Goal: Task Accomplishment & Management: Use online tool/utility

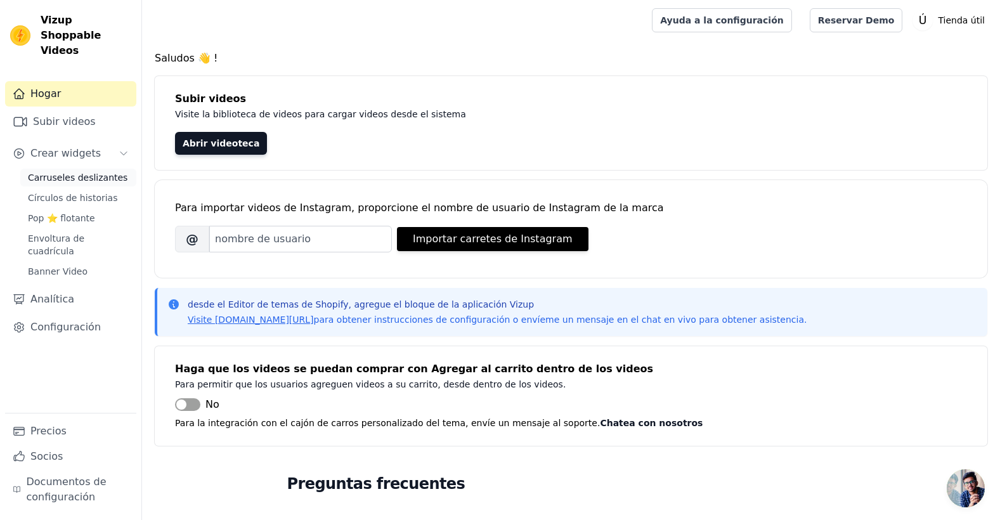
click at [112, 171] on span "Carruseles deslizantes" at bounding box center [78, 177] width 100 height 13
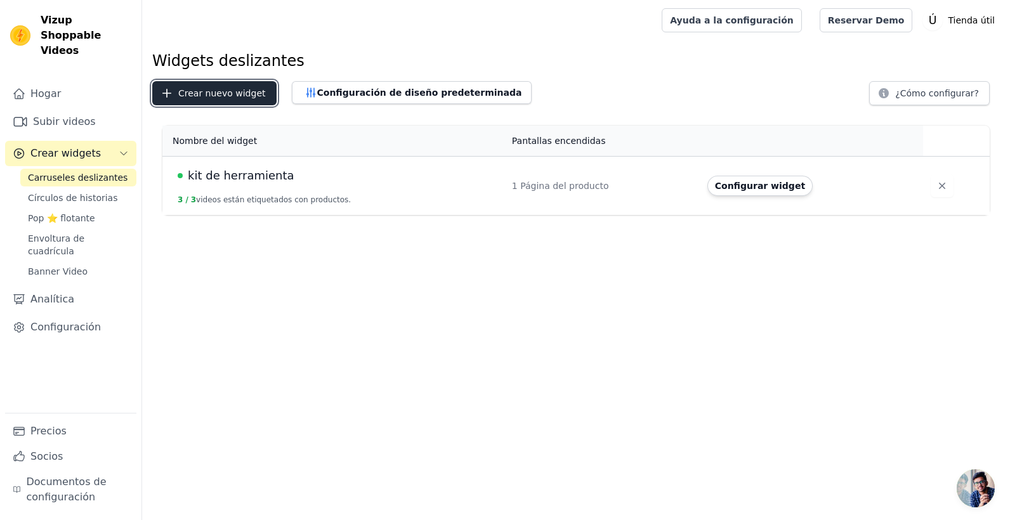
click at [183, 94] on font "Crear nuevo widget" at bounding box center [222, 93] width 88 height 13
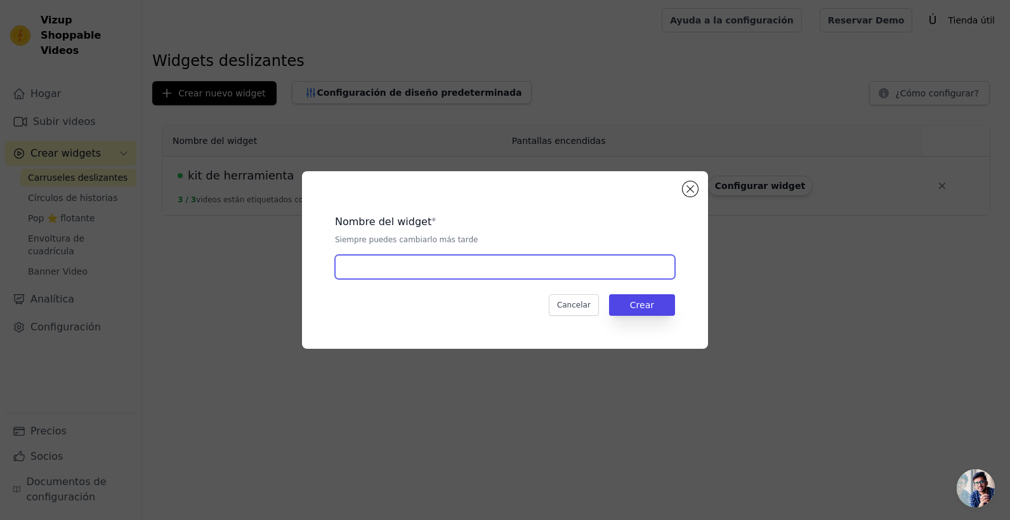
click at [467, 263] on input "text" at bounding box center [505, 267] width 340 height 24
type input "Picadora de v"
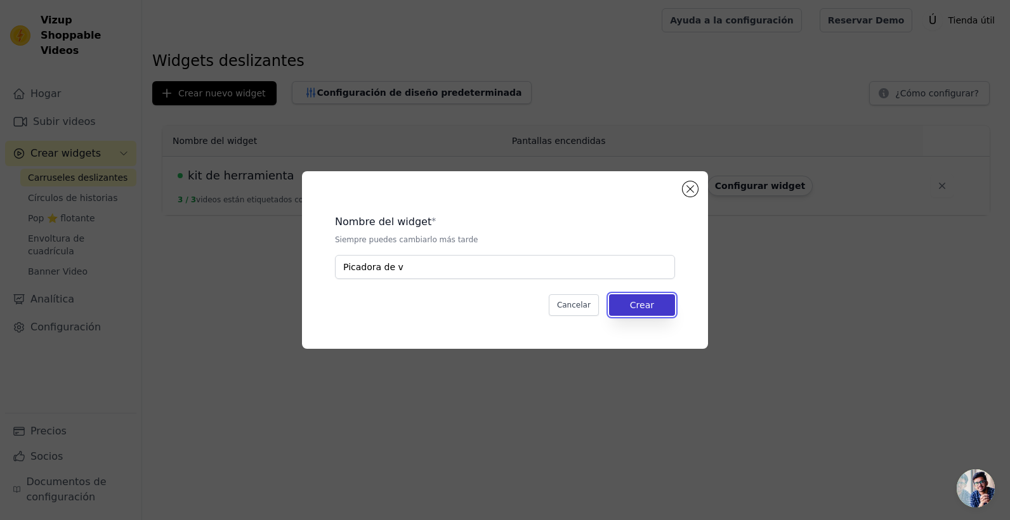
click at [641, 301] on button "Crear" at bounding box center [642, 305] width 66 height 22
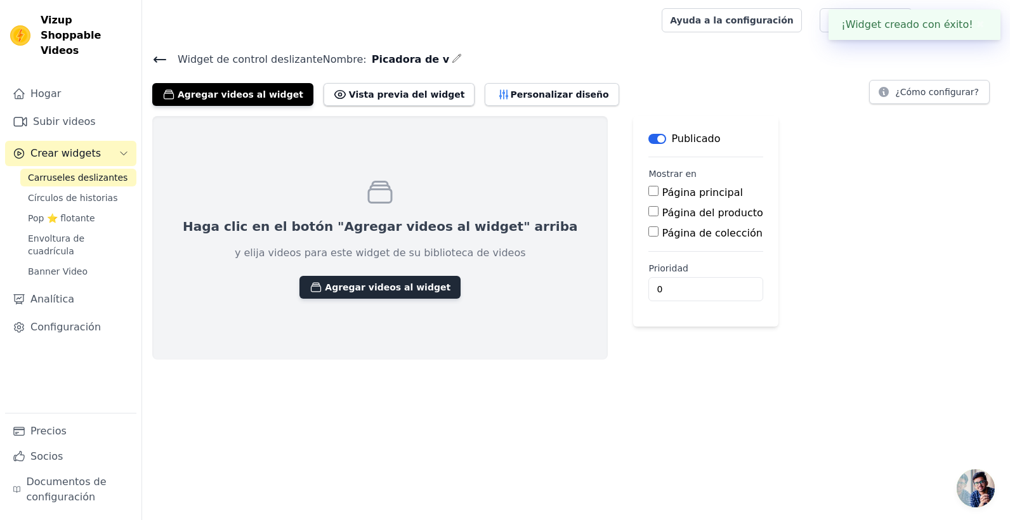
click at [369, 290] on font "Agregar videos al widget" at bounding box center [388, 287] width 126 height 13
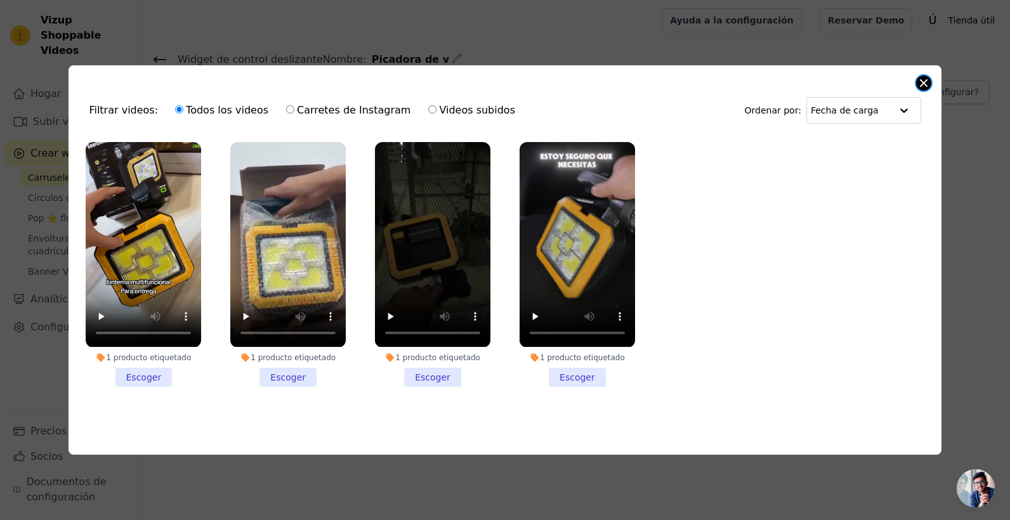
click at [929, 84] on button "Cerrar modal" at bounding box center [923, 82] width 15 height 15
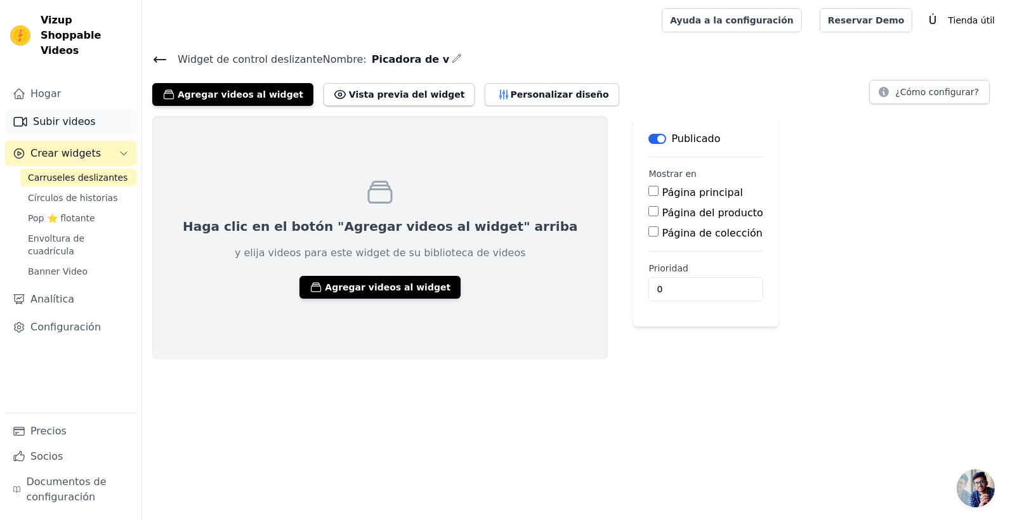
click at [58, 114] on font "Subir videos" at bounding box center [64, 121] width 63 height 15
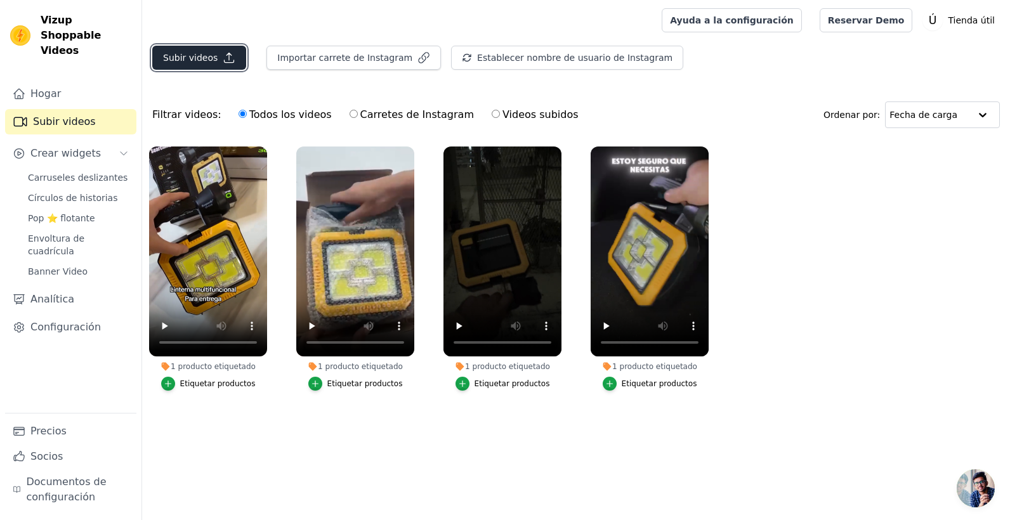
click at [226, 62] on icon "button" at bounding box center [229, 57] width 13 height 13
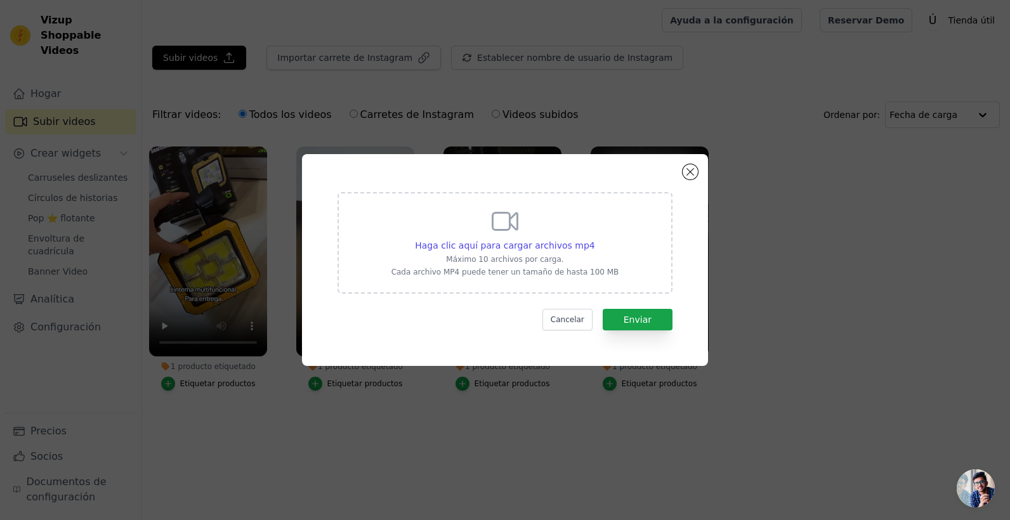
click at [520, 225] on div "Haga clic aquí para cargar archivos mp4 Máximo 10 archivos por carga. Cada arch…" at bounding box center [505, 241] width 228 height 71
click at [594, 239] on input "Haga clic aquí para cargar archivos mp4 Máximo 10 archivos por carga. Cada arch…" at bounding box center [594, 239] width 1 height 1
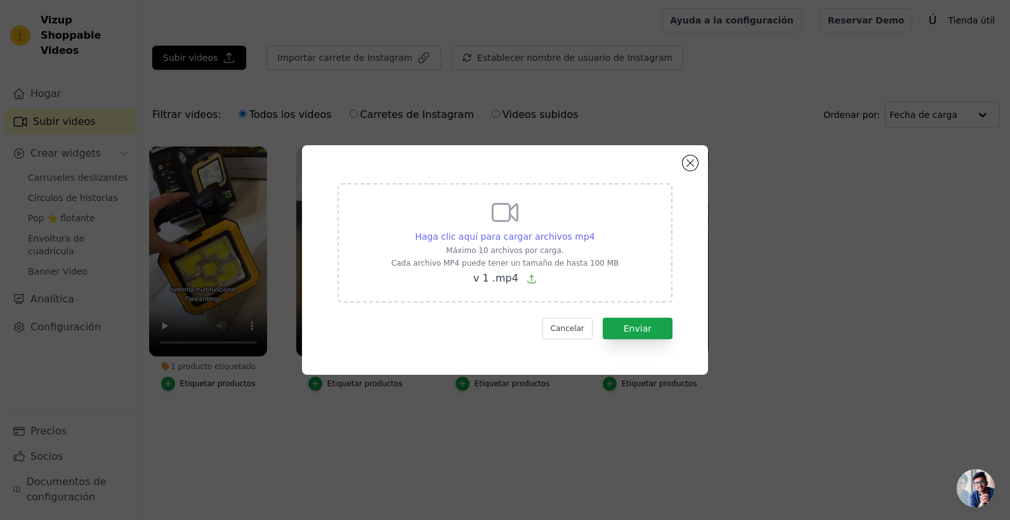
click at [549, 238] on span "Haga clic aquí para cargar archivos mp4" at bounding box center [505, 237] width 180 height 10
click at [594, 230] on input "Haga clic aquí para cargar archivos mp4 Máximo 10 archivos por carga. Cada arch…" at bounding box center [594, 230] width 1 height 1
type input "C:\fakepath\v 2 .mp4"
click at [652, 325] on button "Enviar" at bounding box center [638, 329] width 70 height 22
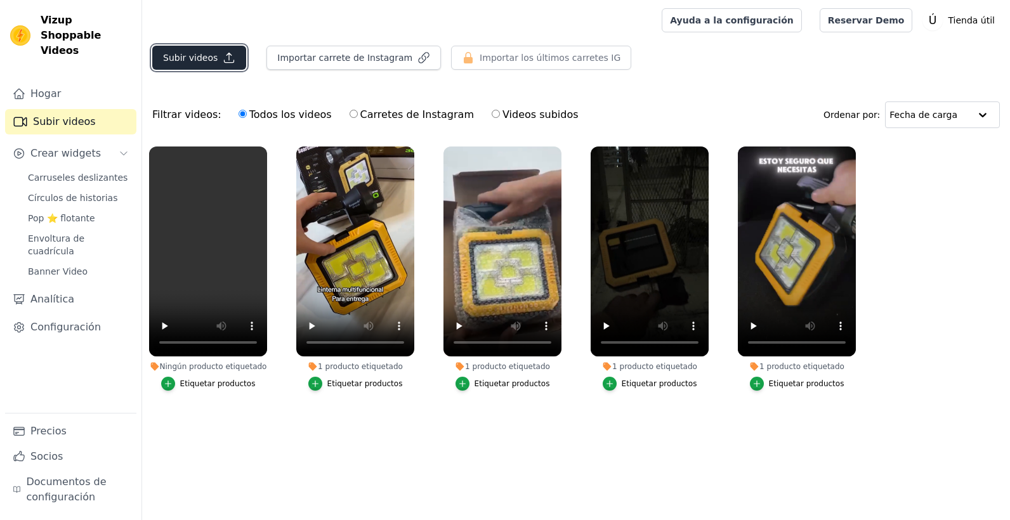
click at [209, 56] on font "Subir videos" at bounding box center [190, 57] width 55 height 13
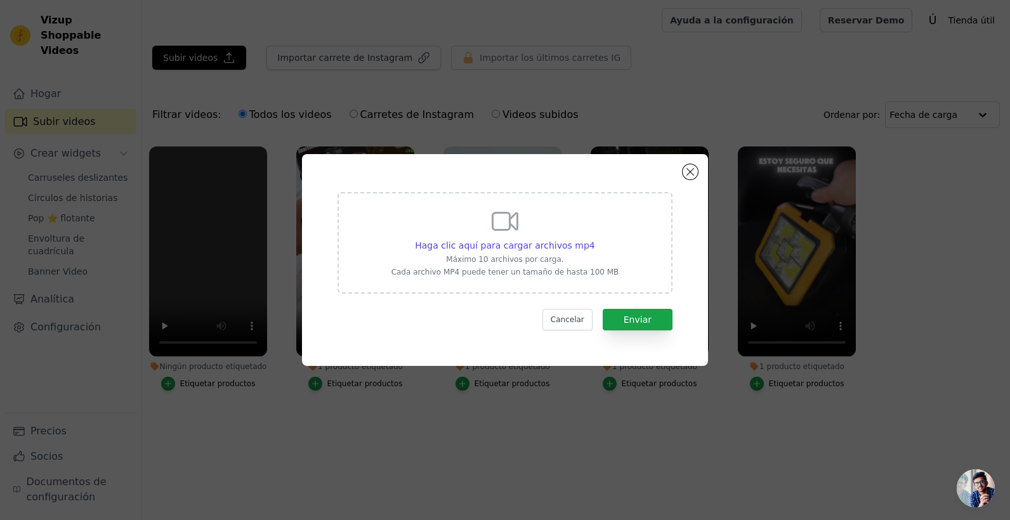
click at [454, 234] on div "Haga clic aquí para cargar archivos mp4 Máximo 10 archivos por carga. Cada arch…" at bounding box center [505, 241] width 228 height 71
click at [594, 239] on input "Haga clic aquí para cargar archivos mp4 Máximo 10 archivos por carga. Cada arch…" at bounding box center [594, 239] width 1 height 1
type input "C:\fakepath\v 1 .mp4"
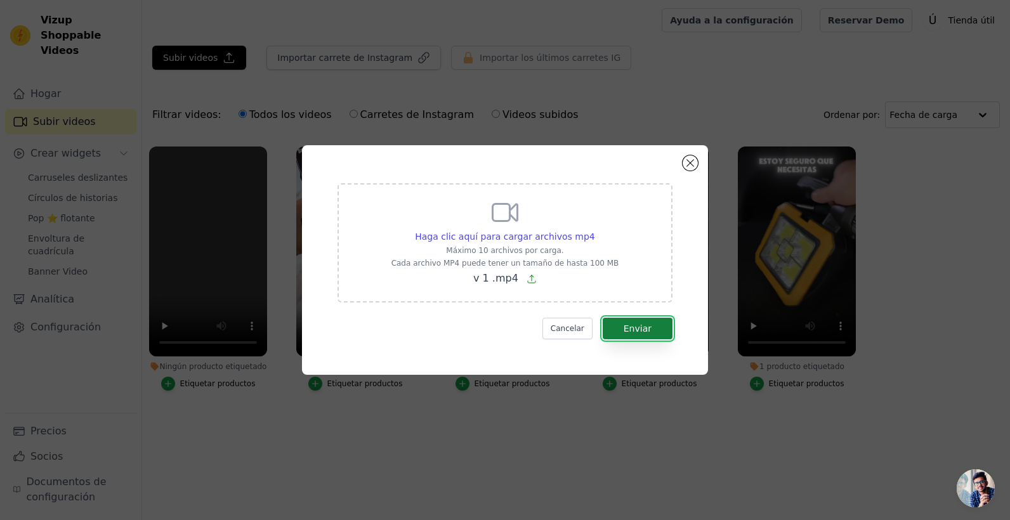
click at [645, 324] on font "Enviar" at bounding box center [638, 329] width 28 height 10
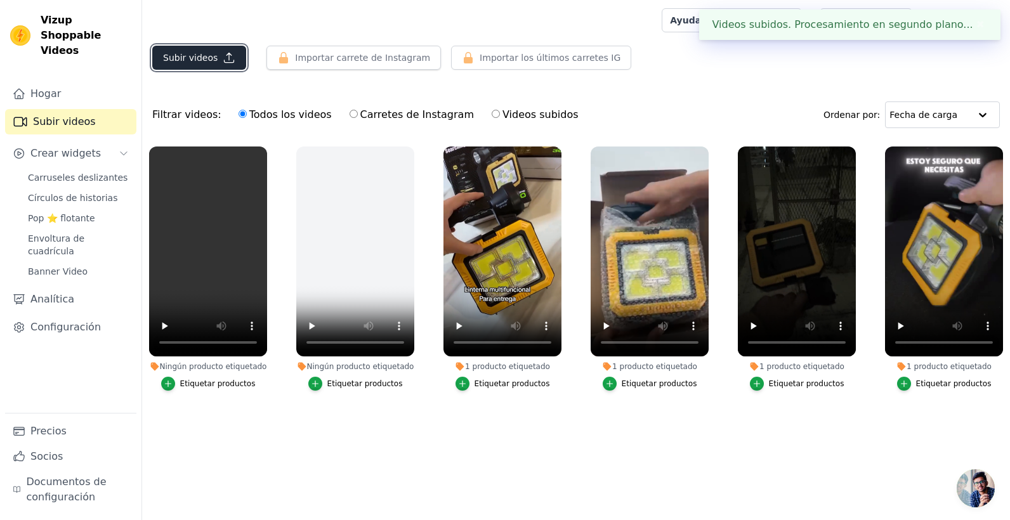
click at [210, 58] on font "Subir videos" at bounding box center [190, 57] width 55 height 13
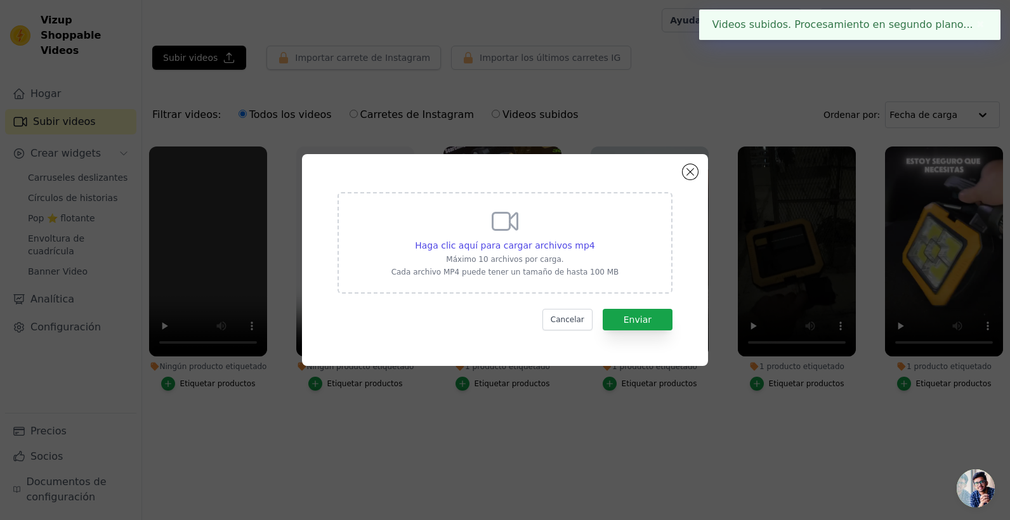
click at [457, 232] on div "Haga clic aquí para cargar archivos mp4 Máximo 10 archivos por carga. Cada arch…" at bounding box center [505, 241] width 228 height 71
click at [594, 239] on input "Haga clic aquí para cargar archivos mp4 Máximo 10 archivos por carga. Cada arch…" at bounding box center [594, 239] width 1 height 1
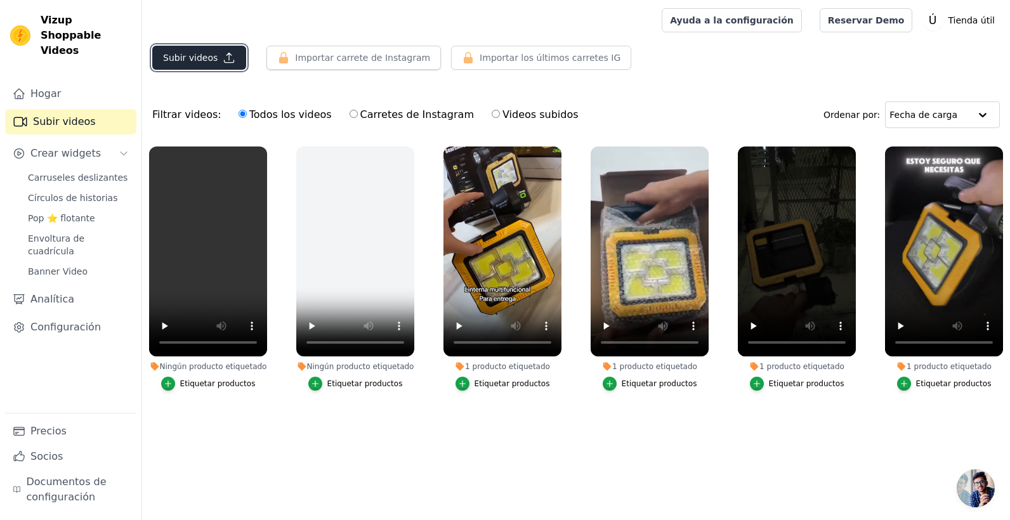
click at [200, 55] on font "Subir videos" at bounding box center [190, 57] width 55 height 13
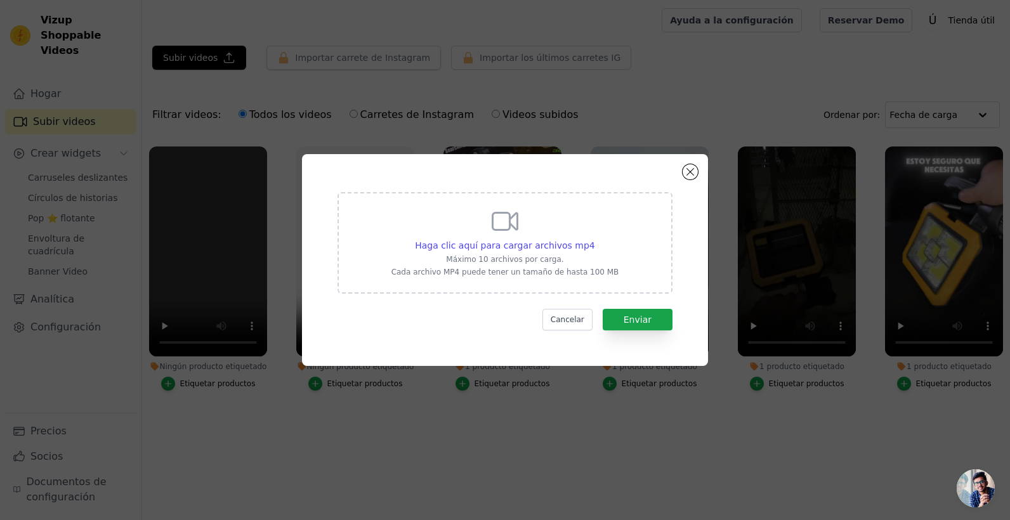
click at [523, 236] on div "Haga clic aquí para cargar archivos mp4 Máximo 10 archivos por carga. Cada arch…" at bounding box center [505, 241] width 228 height 71
click at [594, 239] on input "Haga clic aquí para cargar archivos mp4 Máximo 10 archivos por carga. Cada arch…" at bounding box center [594, 239] width 1 height 1
type input "C:\fakepath\0913 (2).mp4"
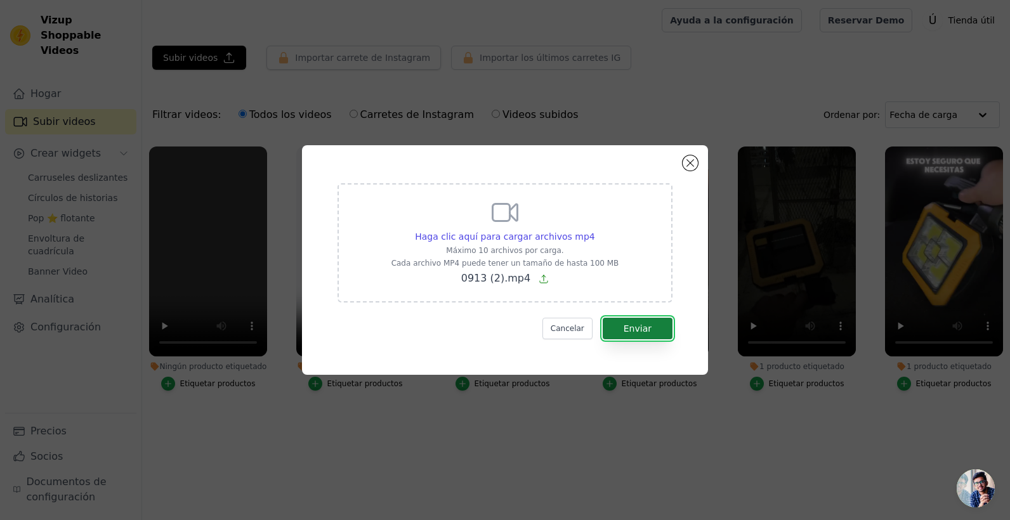
click at [627, 325] on font "Enviar" at bounding box center [638, 329] width 28 height 10
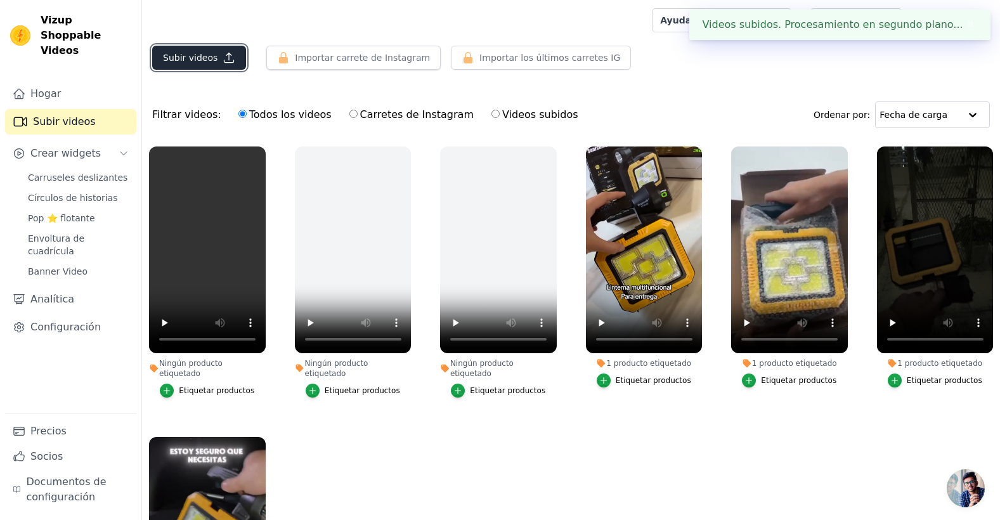
click at [218, 49] on button "Subir videos" at bounding box center [199, 58] width 94 height 24
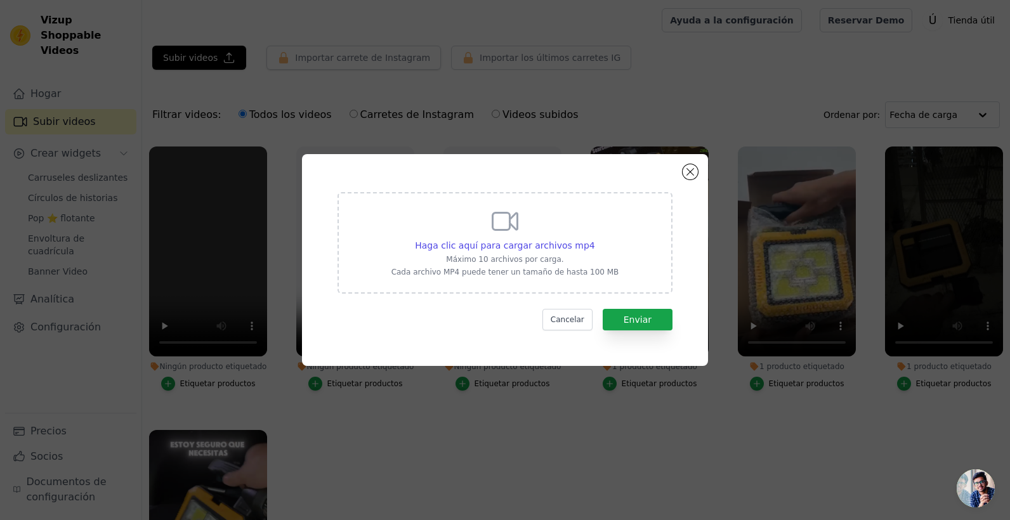
click at [513, 232] on icon at bounding box center [505, 221] width 30 height 30
click at [594, 239] on input "Haga clic aquí para cargar archivos mp4 Máximo 10 archivos por carga. Cada arch…" at bounding box center [594, 239] width 1 height 1
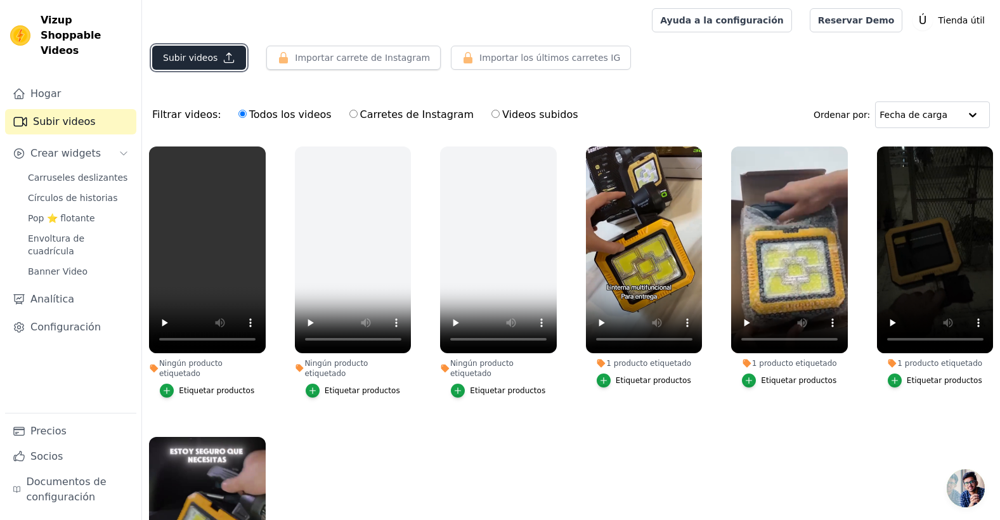
click at [186, 61] on font "Subir videos" at bounding box center [190, 57] width 55 height 13
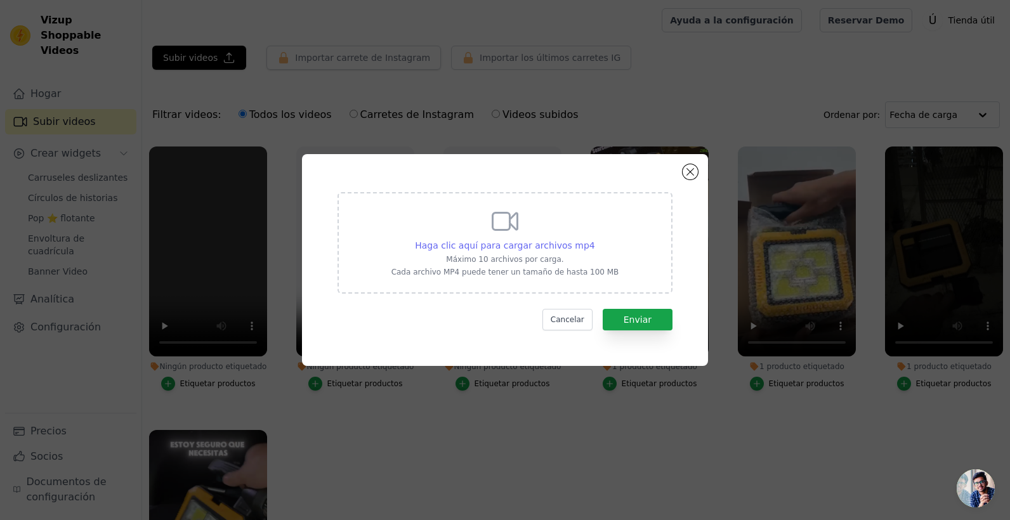
click at [553, 240] on span "Haga clic aquí para cargar archivos mp4" at bounding box center [505, 245] width 180 height 10
click at [594, 239] on input "Haga clic aquí para cargar archivos mp4 Máximo 10 archivos por carga. Cada arch…" at bounding box center [594, 239] width 1 height 1
type input "C:\fakepath\v 4 .mp4"
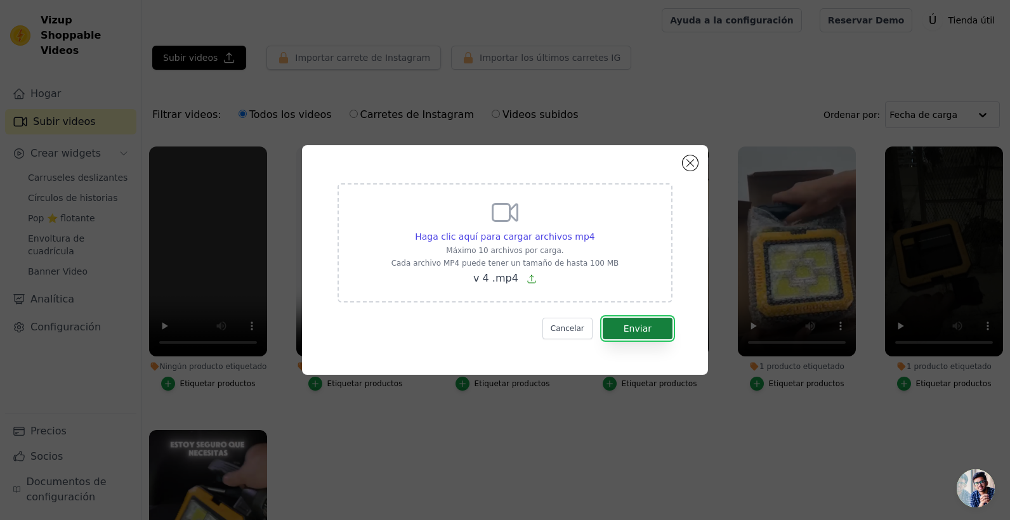
click at [638, 324] on font "Enviar" at bounding box center [638, 329] width 28 height 10
click at [653, 330] on button "Enviar" at bounding box center [638, 329] width 70 height 22
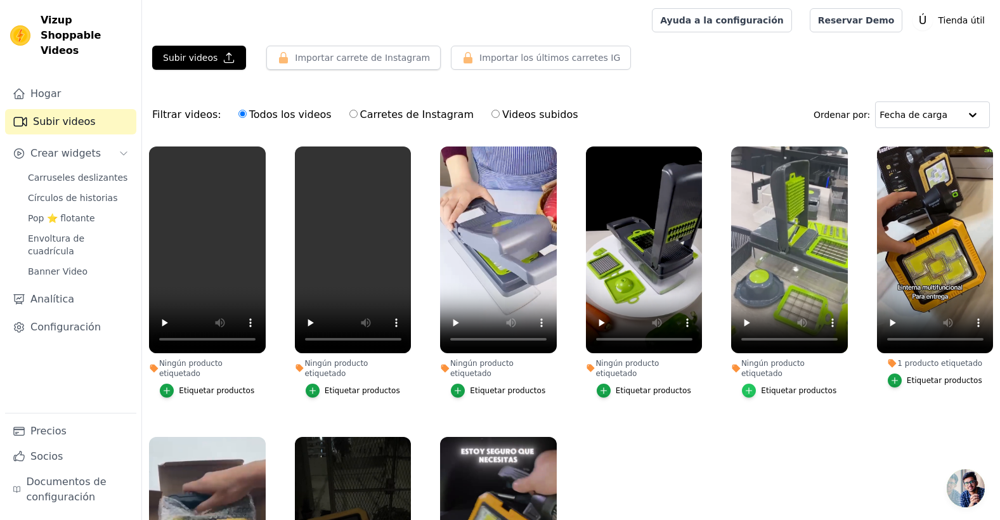
click at [746, 386] on icon "button" at bounding box center [749, 390] width 9 height 9
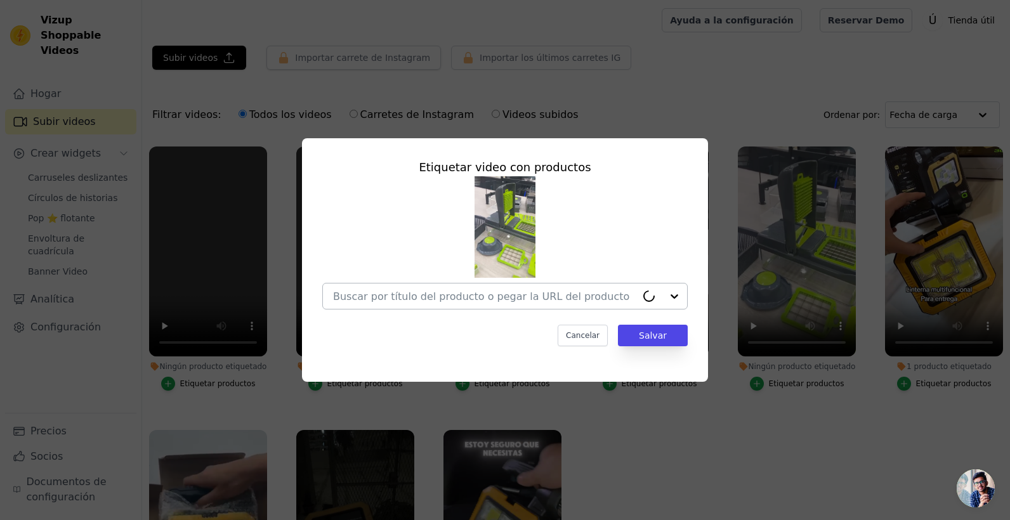
click at [543, 297] on input "Ningún producto etiquetado Etiquetar video con productos Cancelar Salvar Etique…" at bounding box center [484, 297] width 303 height 12
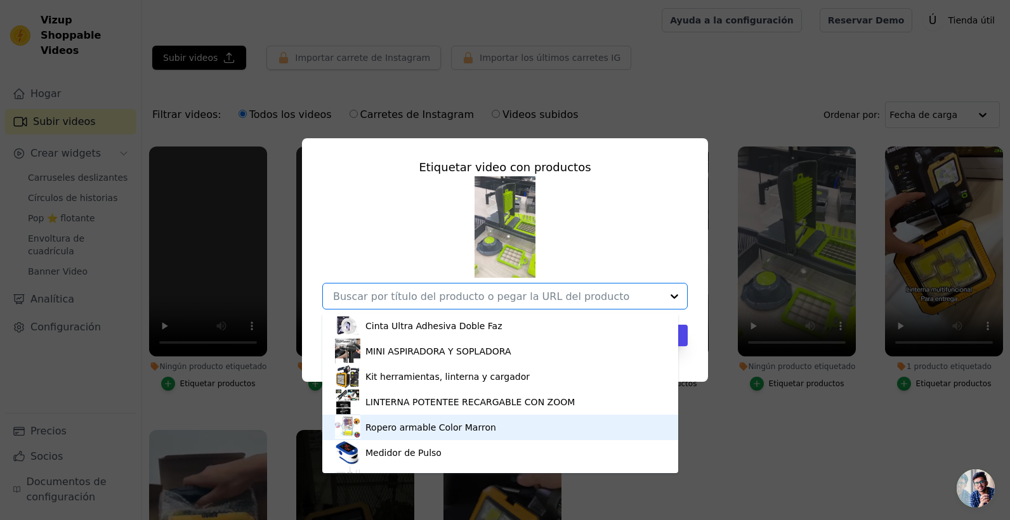
scroll to position [145, 0]
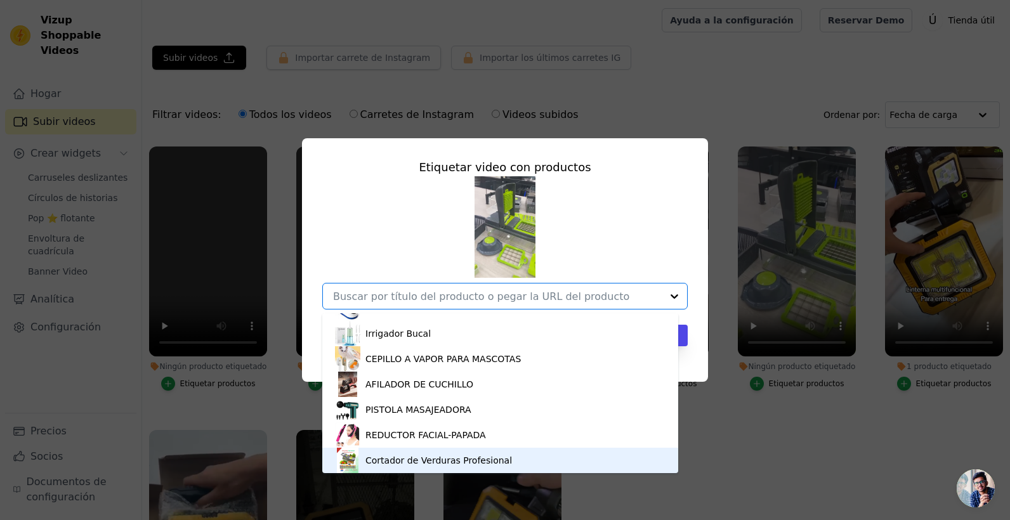
click at [448, 454] on div "Cortador de Verduras Profesional" at bounding box center [438, 460] width 147 height 13
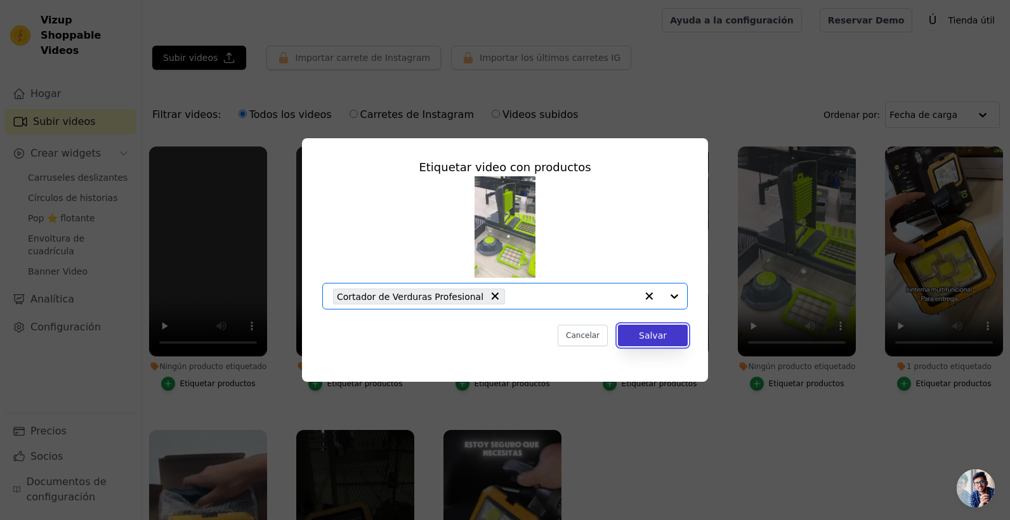
click at [660, 337] on button "Salvar" at bounding box center [653, 336] width 70 height 22
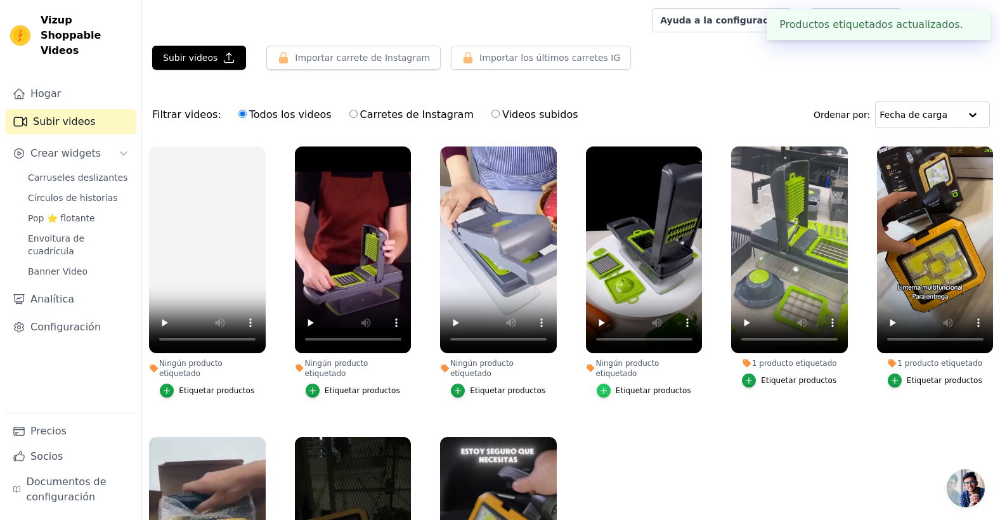
click at [606, 386] on icon "button" at bounding box center [603, 390] width 9 height 9
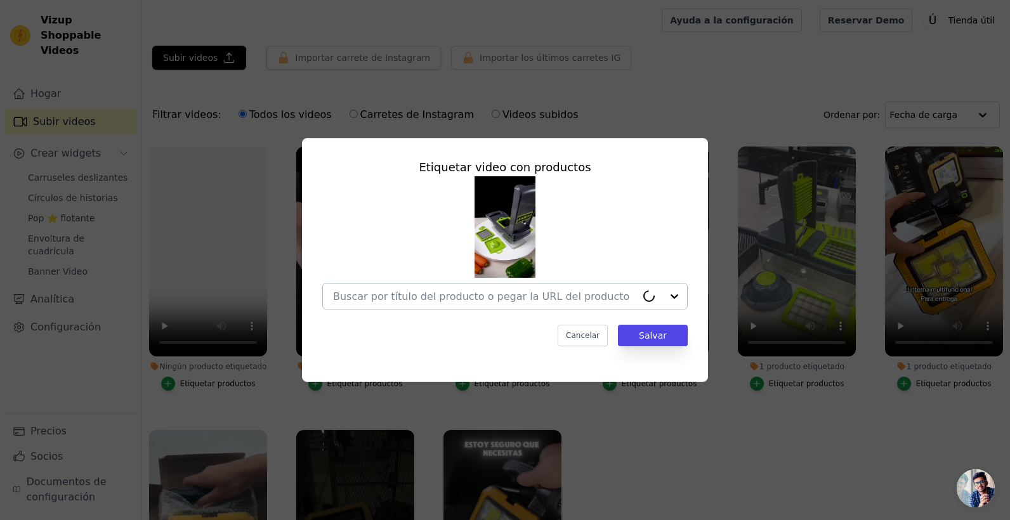
click at [641, 294] on div at bounding box center [648, 296] width 25 height 13
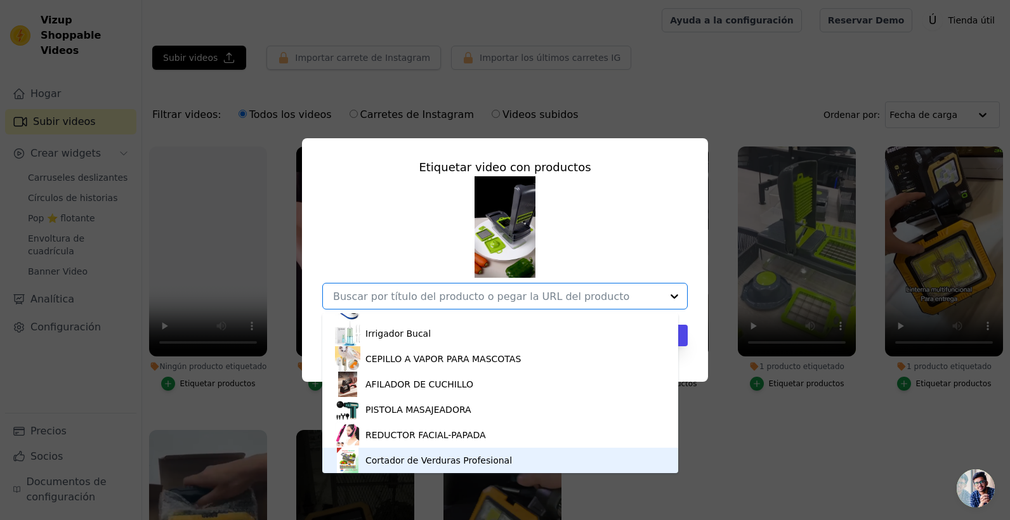
click at [478, 463] on div "Cortador de Verduras Profesional" at bounding box center [438, 460] width 147 height 13
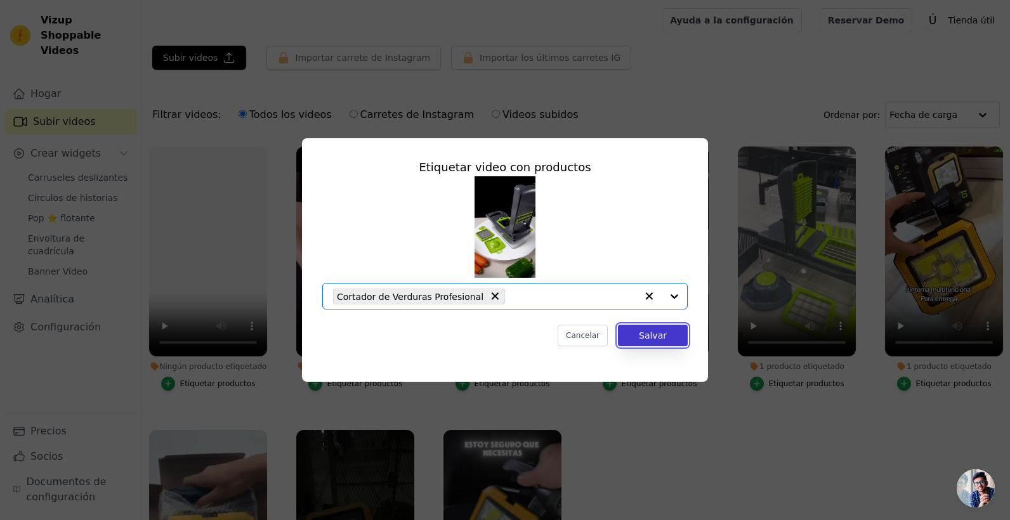
click at [641, 341] on button "Salvar" at bounding box center [653, 336] width 70 height 22
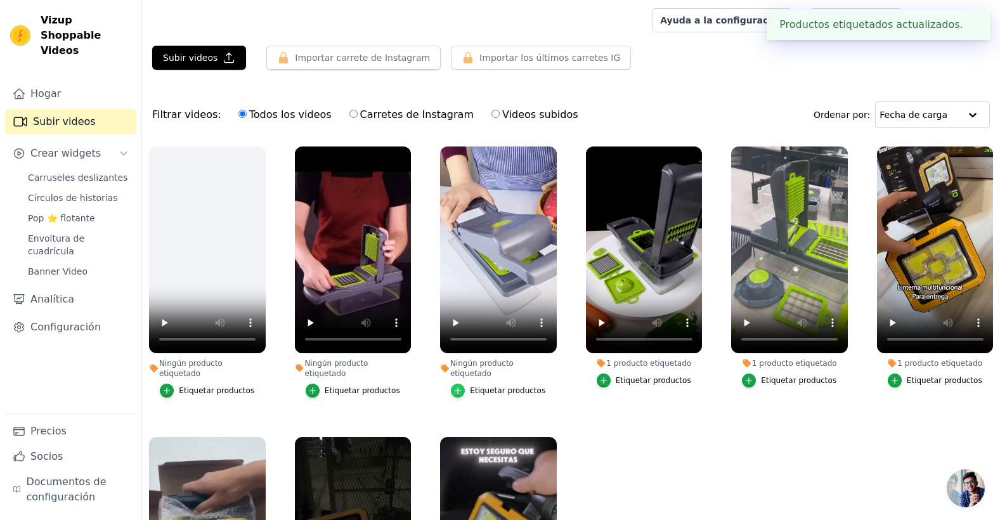
click at [455, 386] on icon "button" at bounding box center [458, 390] width 9 height 9
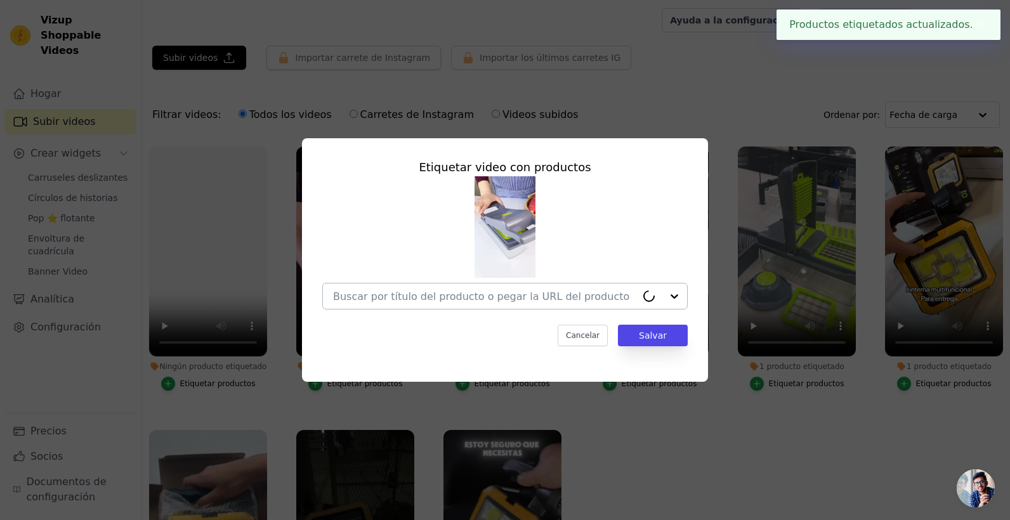
click at [632, 299] on input "Ningún producto etiquetado Etiquetar video con productos Cancelar Salvar Etique…" at bounding box center [484, 297] width 303 height 12
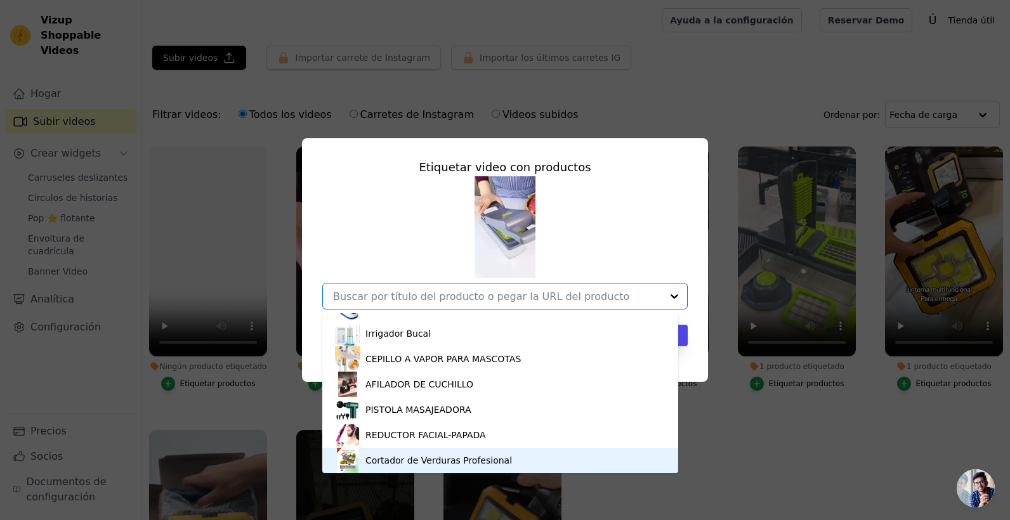
click at [457, 454] on div "Cortador de Verduras Profesional" at bounding box center [438, 460] width 147 height 13
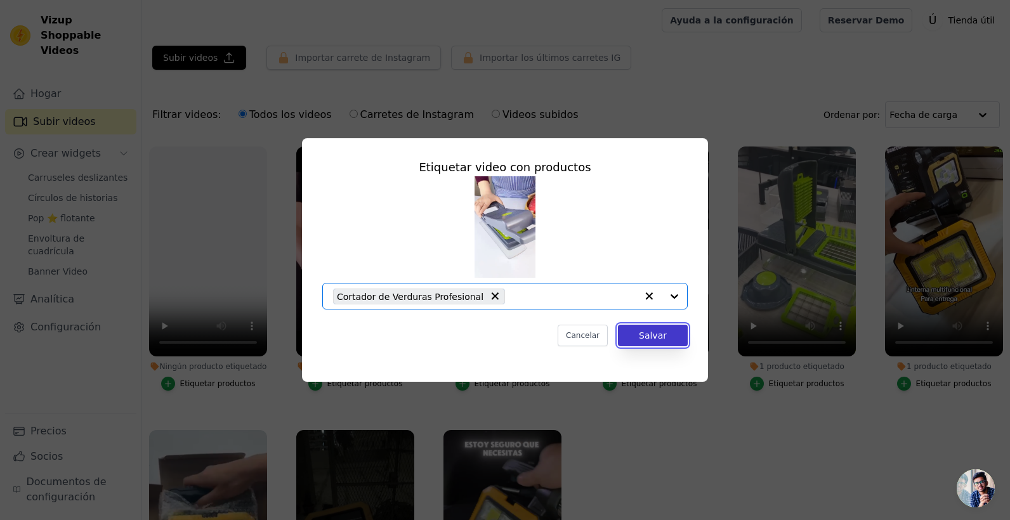
click at [644, 328] on button "Salvar" at bounding box center [653, 336] width 70 height 22
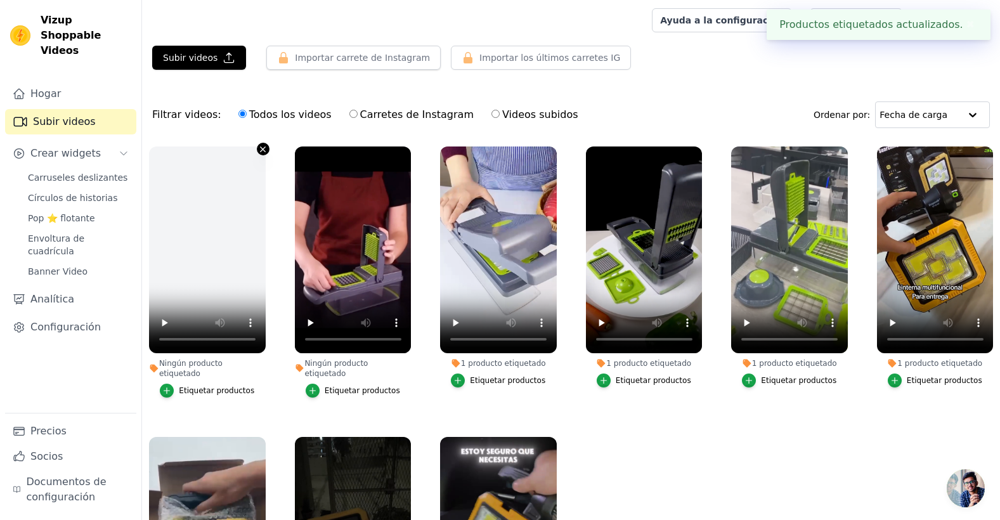
click at [259, 150] on icon "button" at bounding box center [263, 150] width 10 height 10
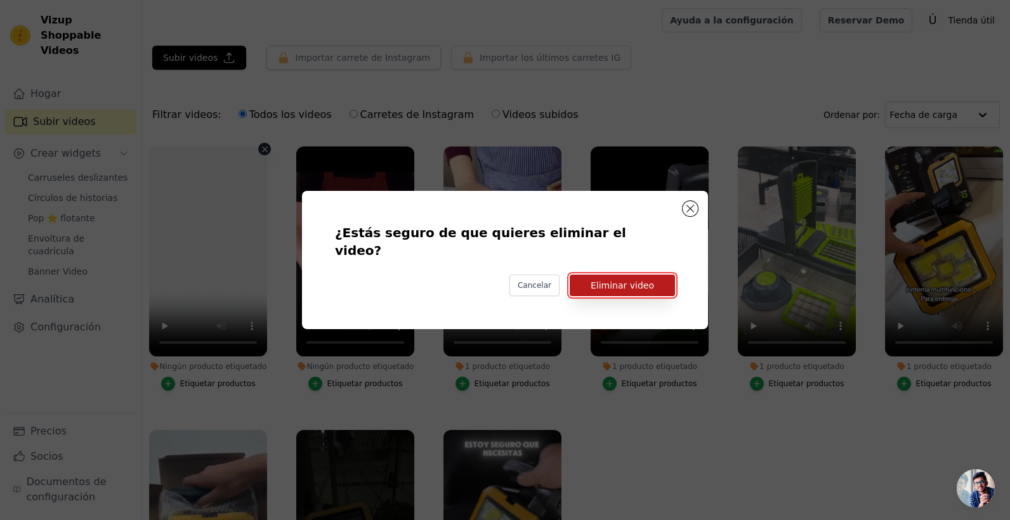
click at [623, 280] on button "Eliminar video" at bounding box center [622, 286] width 105 height 22
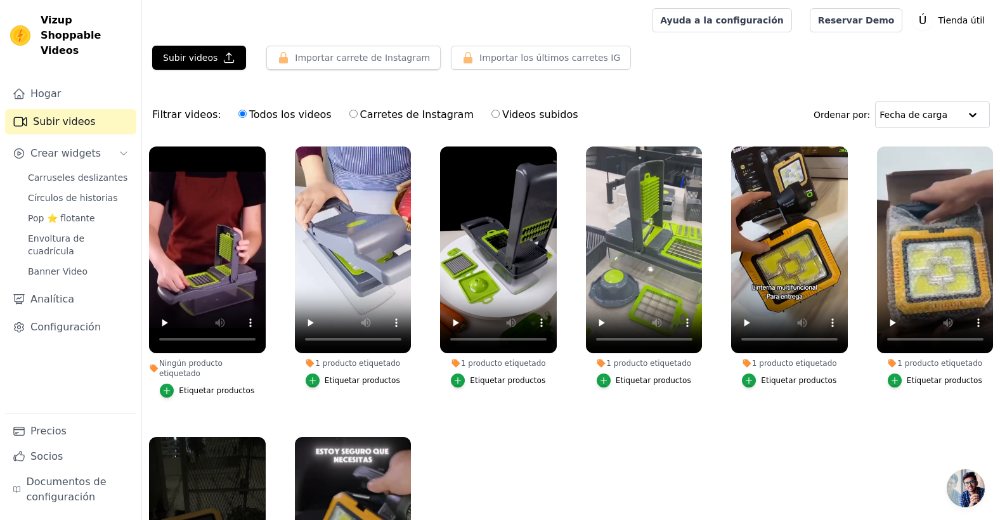
click at [178, 384] on button "Etiquetar productos" at bounding box center [207, 391] width 95 height 14
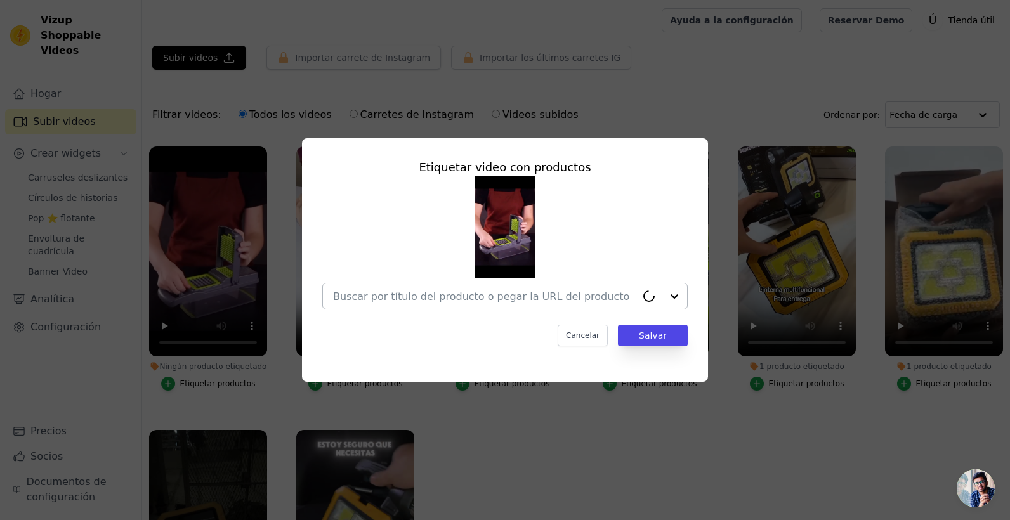
click at [609, 295] on input "Ningún producto etiquetado Etiquetar video con productos Cancelar Salvar Etique…" at bounding box center [484, 297] width 303 height 12
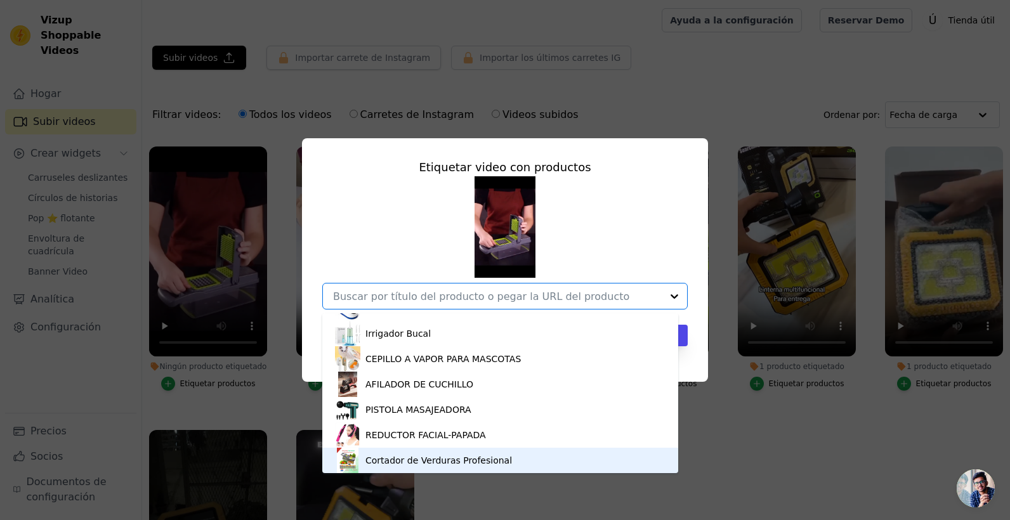
click at [473, 464] on div "Cortador de Verduras Profesional" at bounding box center [438, 460] width 147 height 13
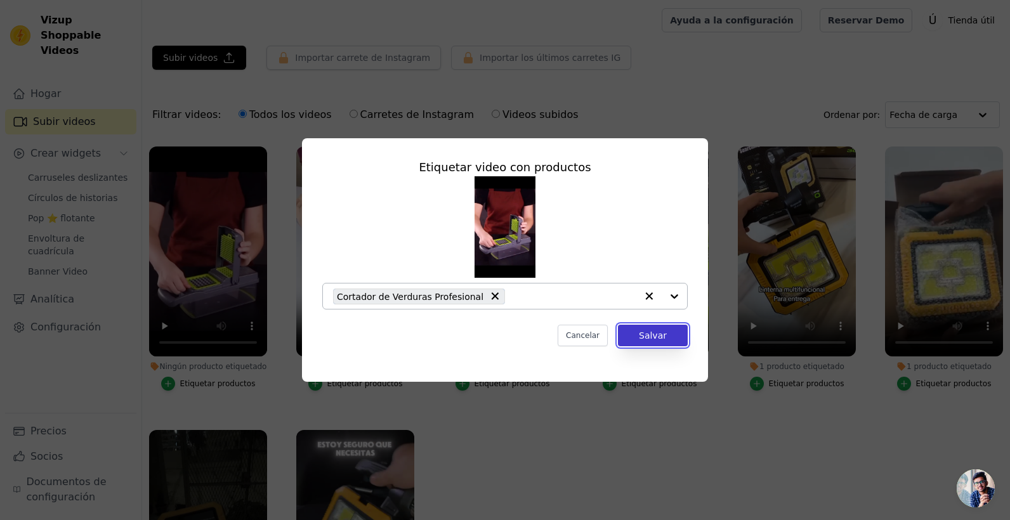
click at [655, 332] on button "Salvar" at bounding box center [653, 336] width 70 height 22
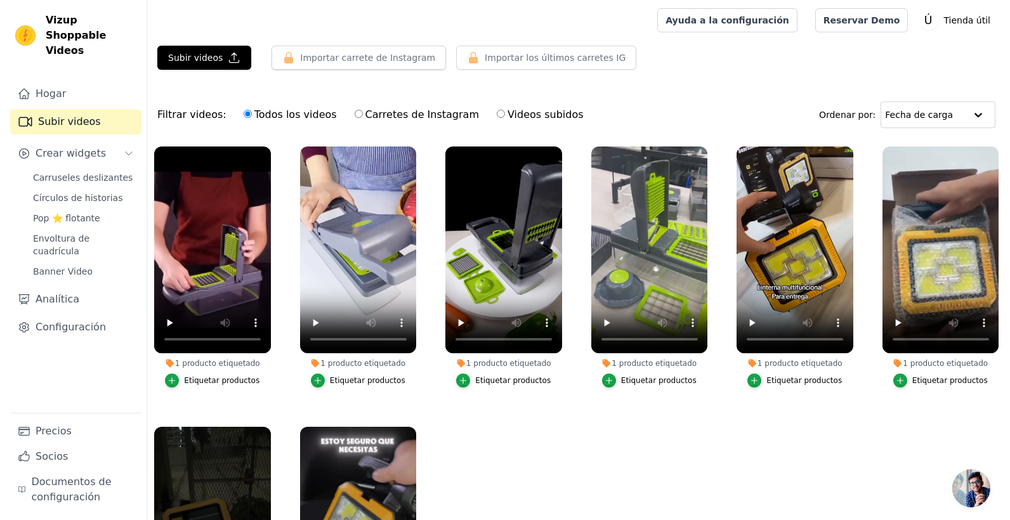
scroll to position [84, 0]
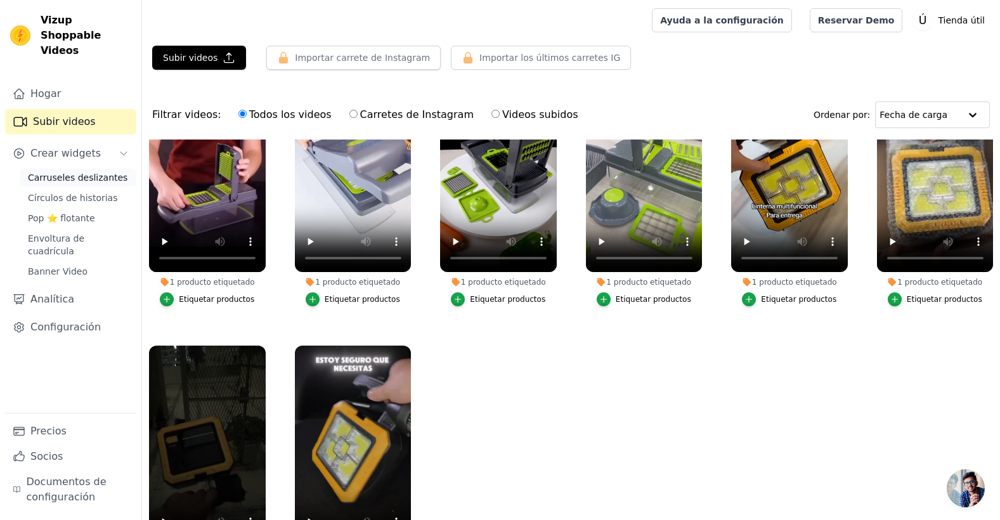
click at [64, 171] on span "Carruseles deslizantes" at bounding box center [78, 177] width 100 height 13
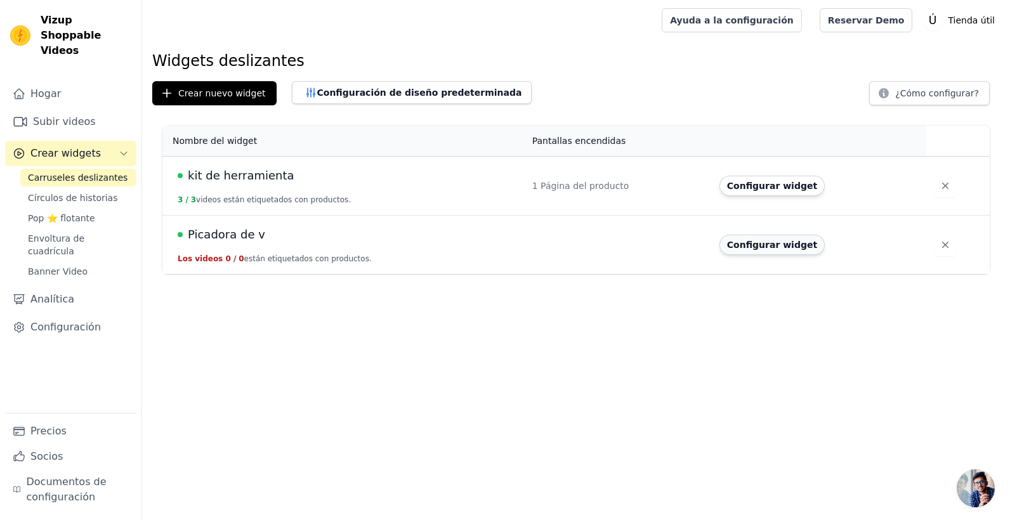
click at [748, 241] on button "Configurar widget" at bounding box center [771, 245] width 105 height 20
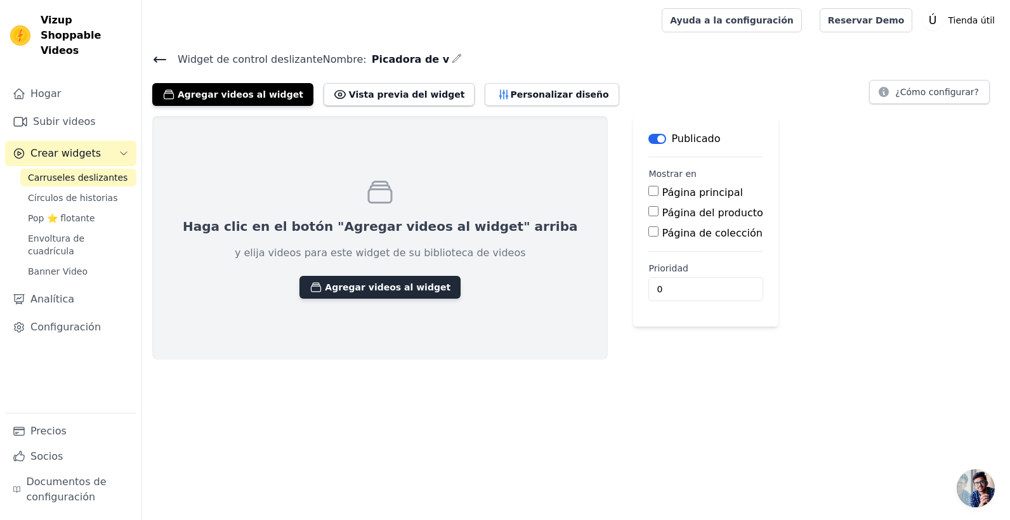
click at [379, 284] on font "Agregar videos al widget" at bounding box center [388, 287] width 126 height 13
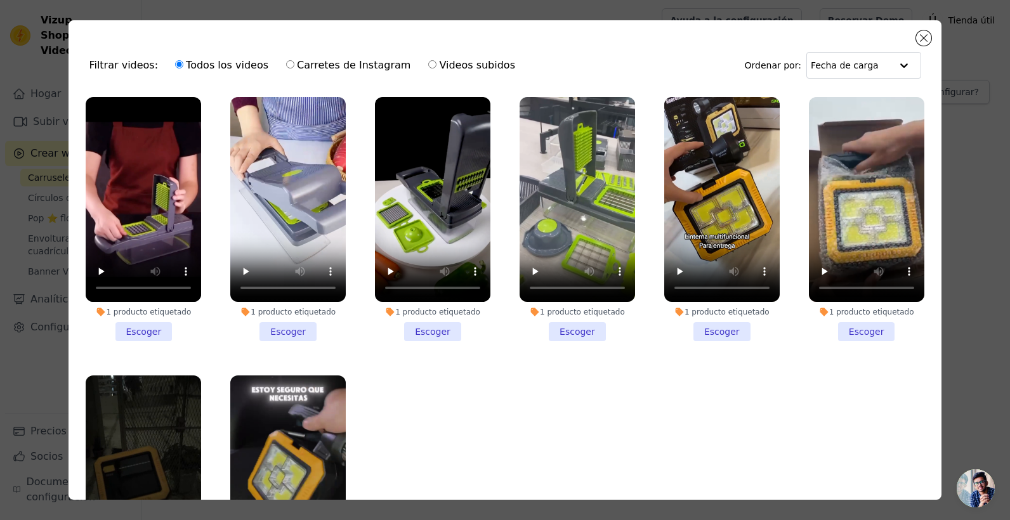
click at [433, 325] on li "1 producto etiquetado Escoger" at bounding box center [432, 219] width 115 height 244
click at [0, 0] on input "1 producto etiquetado Escoger" at bounding box center [0, 0] width 0 height 0
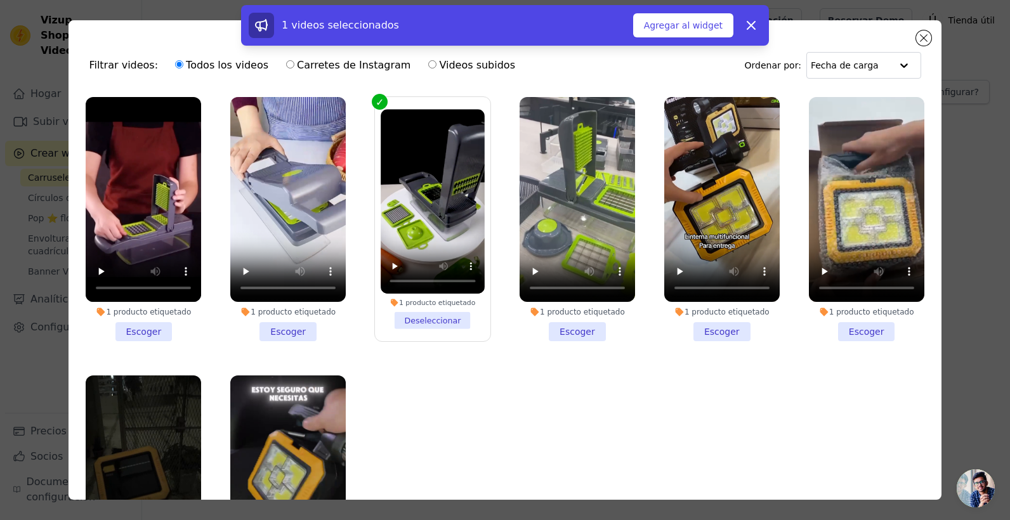
click at [554, 322] on li "1 producto etiquetado Escoger" at bounding box center [577, 219] width 115 height 244
click at [0, 0] on input "1 producto etiquetado Escoger" at bounding box center [0, 0] width 0 height 0
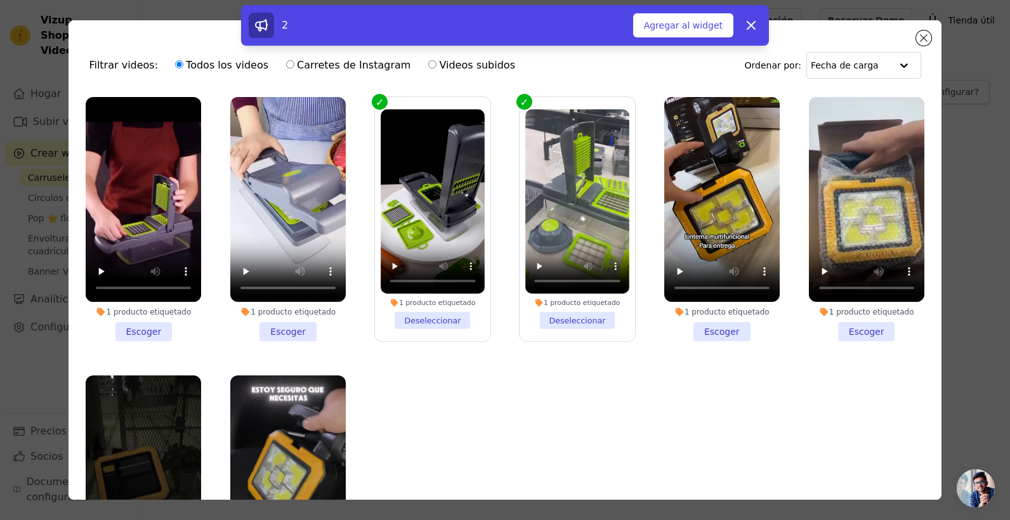
click at [286, 320] on li "1 producto etiquetado Escoger" at bounding box center [287, 219] width 115 height 244
click at [0, 0] on input "1 producto etiquetado Escoger" at bounding box center [0, 0] width 0 height 0
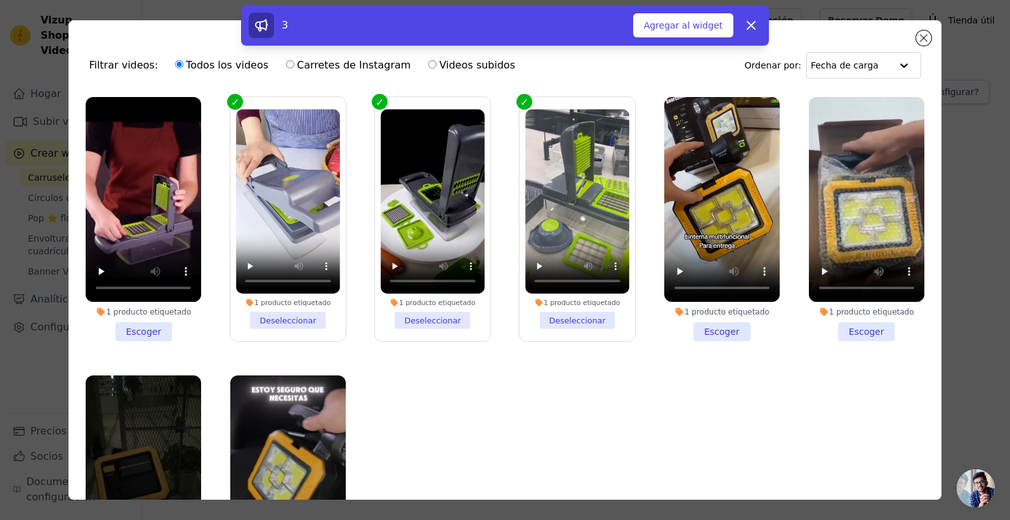
click at [129, 320] on li "1 producto etiquetado Escoger" at bounding box center [143, 219] width 115 height 244
click at [0, 0] on input "1 producto etiquetado Escoger" at bounding box center [0, 0] width 0 height 0
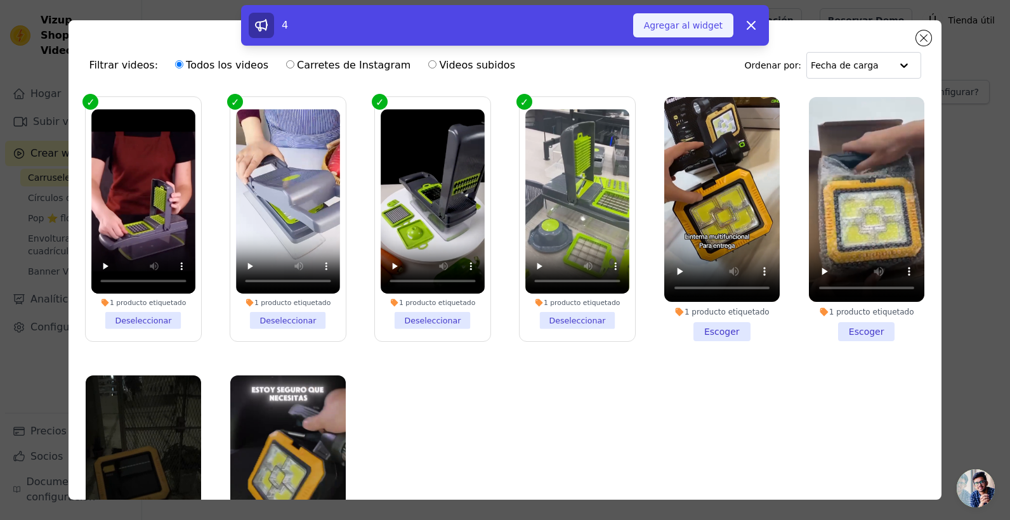
click at [708, 25] on font "Agregar al widget" at bounding box center [683, 25] width 79 height 13
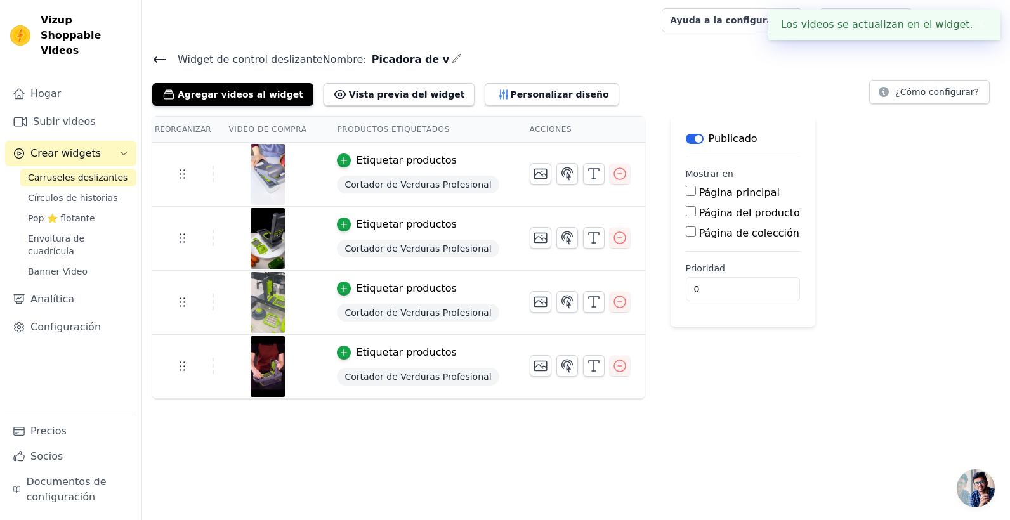
click at [686, 208] on input "Página del producto" at bounding box center [691, 211] width 10 height 10
checkbox input "true"
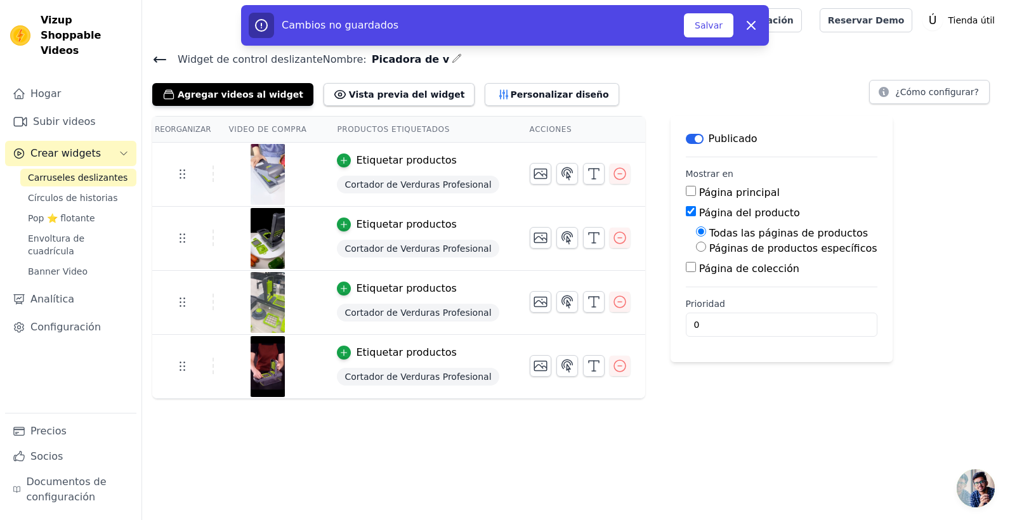
click at [696, 248] on input "Páginas de productos específicos" at bounding box center [701, 247] width 10 height 10
radio input "true"
click at [696, 275] on button "Seleccionar productos" at bounding box center [753, 277] width 115 height 22
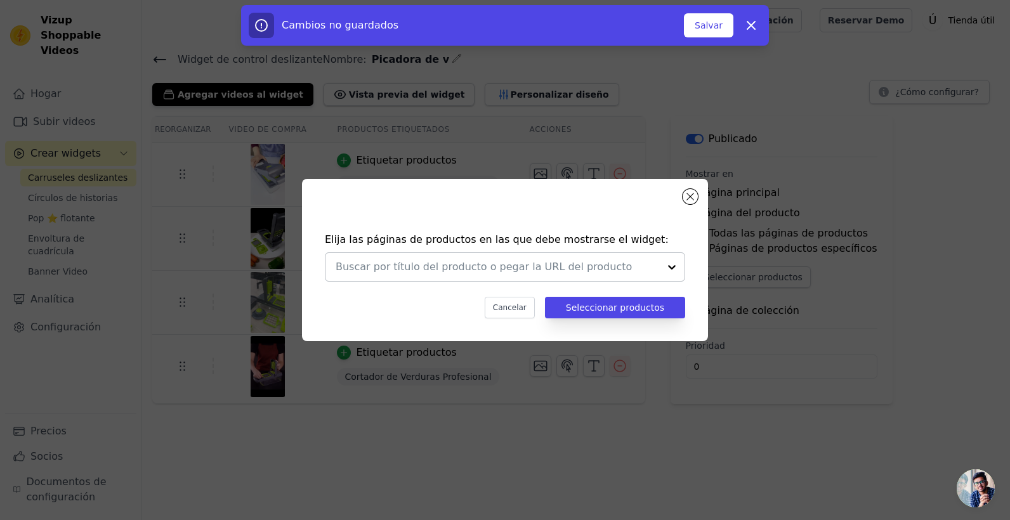
click at [580, 258] on div at bounding box center [498, 267] width 324 height 28
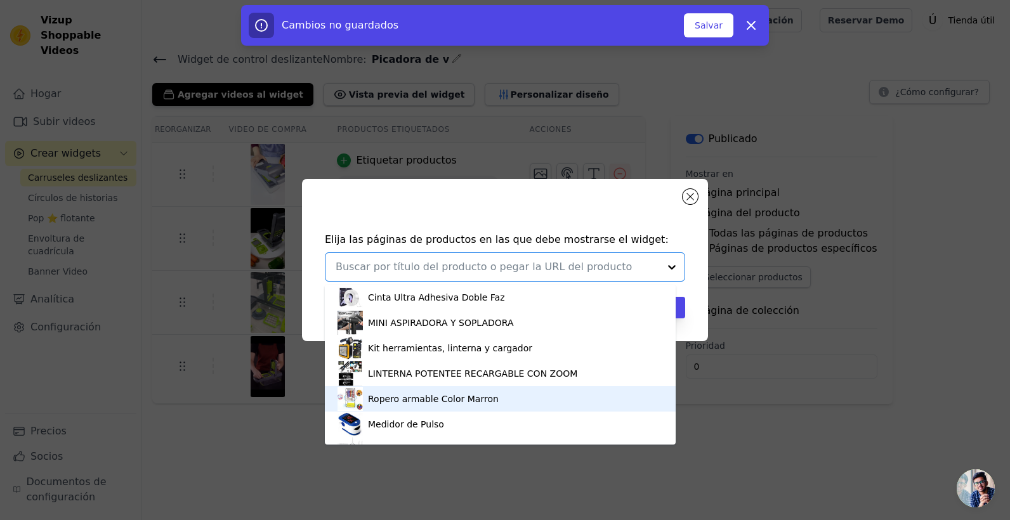
scroll to position [148, 0]
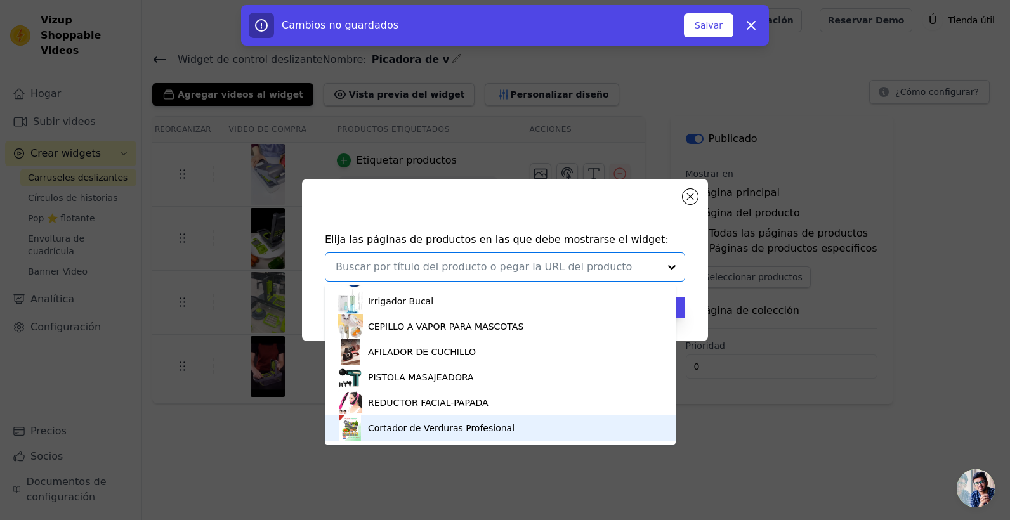
click at [404, 425] on div "Cortador de Verduras Profesional" at bounding box center [441, 428] width 147 height 13
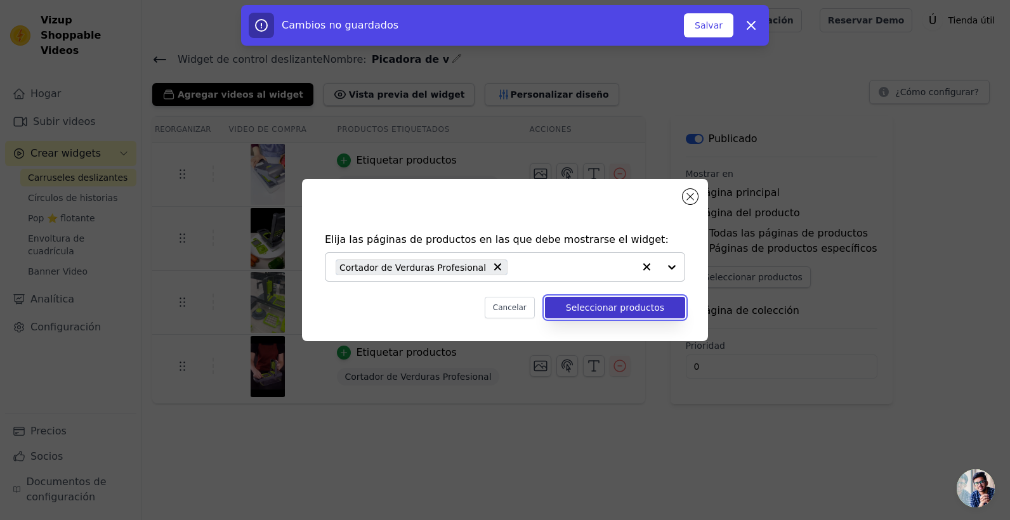
click at [608, 302] on button "Seleccionar productos" at bounding box center [615, 308] width 140 height 22
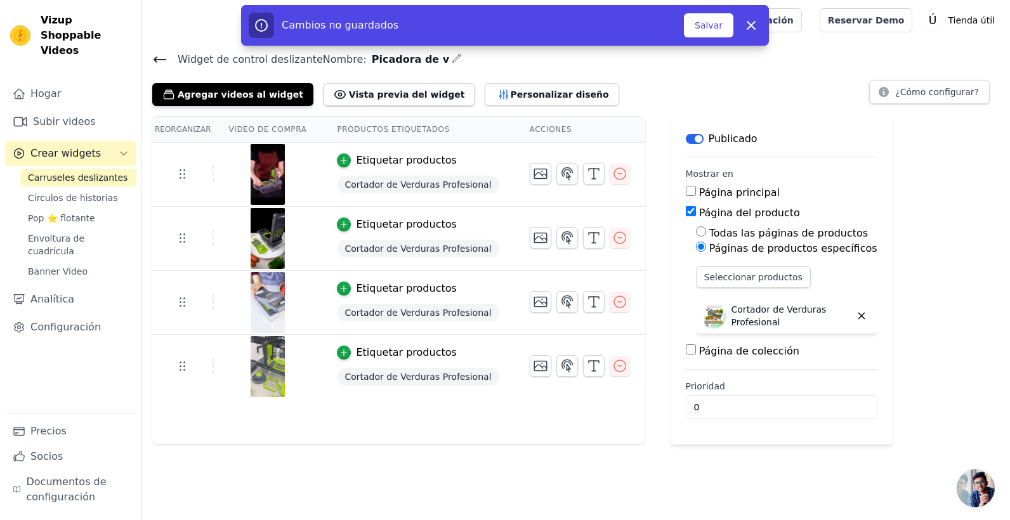
click at [268, 171] on img at bounding box center [268, 174] width 36 height 61
click at [269, 170] on img at bounding box center [268, 174] width 36 height 61
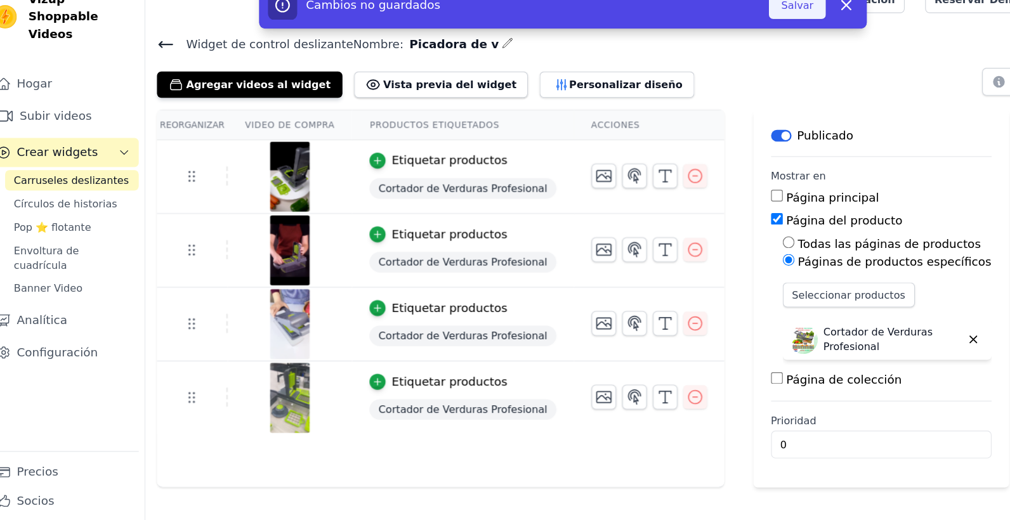
click at [712, 25] on button "Salvar" at bounding box center [708, 25] width 49 height 24
click at [710, 30] on button "Salvar" at bounding box center [708, 25] width 49 height 24
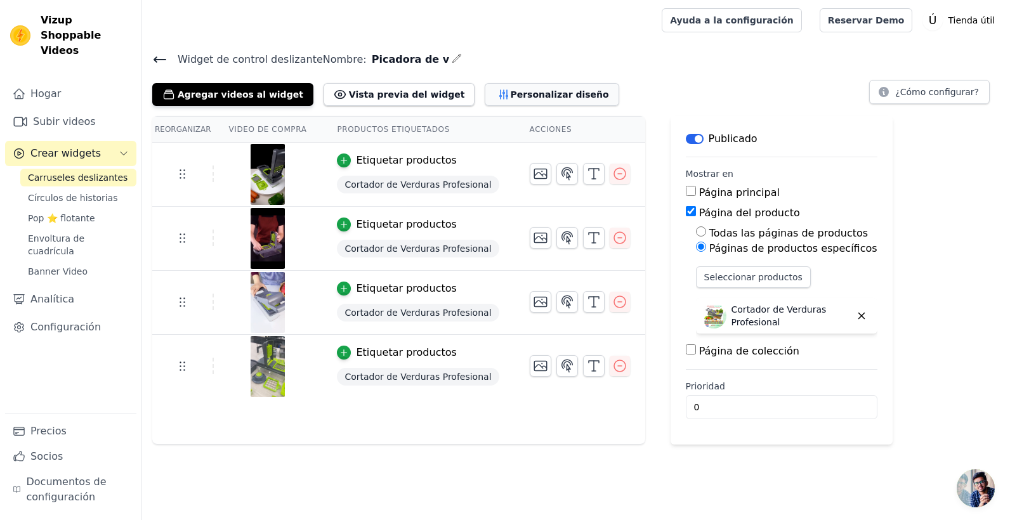
click at [510, 95] on font "Personalizar diseño" at bounding box center [559, 94] width 98 height 13
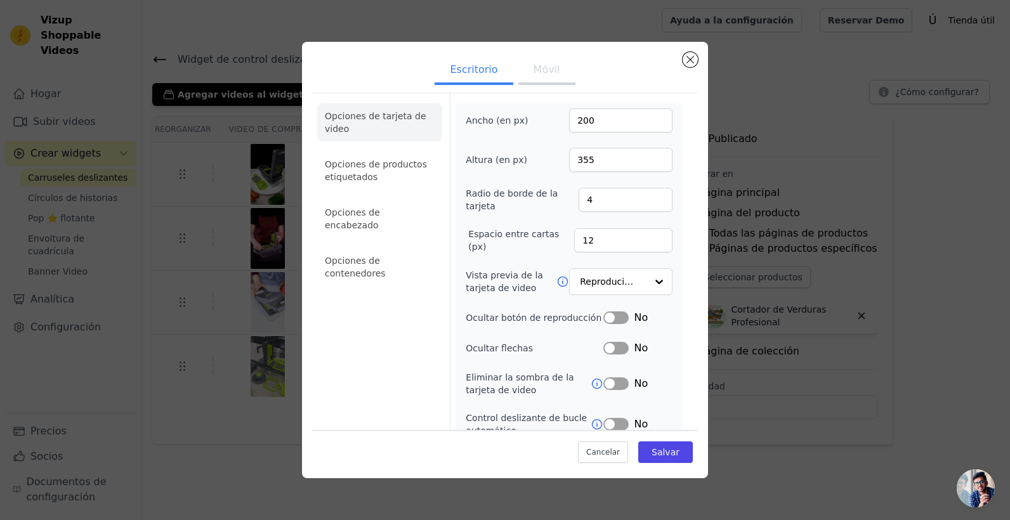
scroll to position [98, 0]
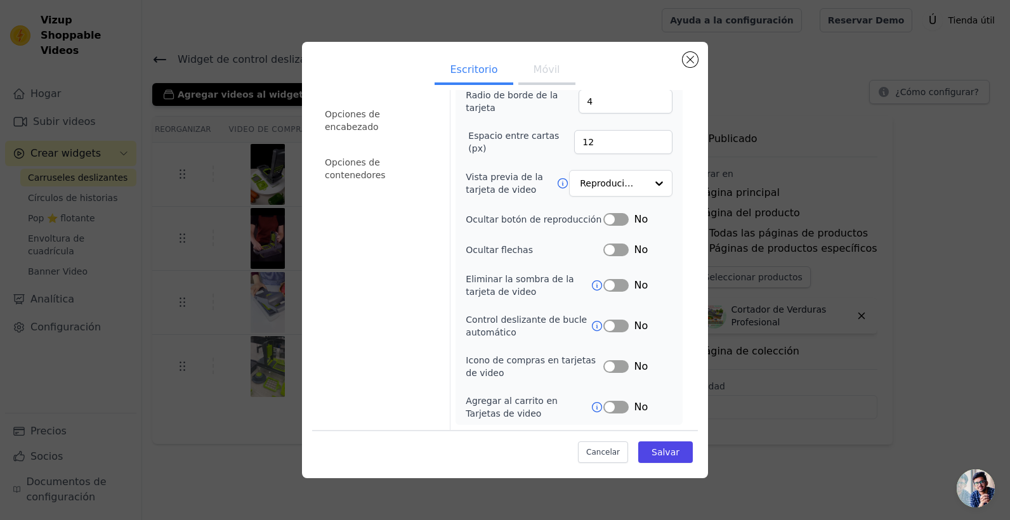
click at [551, 65] on button "Móvil" at bounding box center [546, 71] width 57 height 28
click at [608, 247] on button "Etiqueta" at bounding box center [615, 250] width 25 height 13
click at [601, 186] on input "Vista previa de la tarjeta de video" at bounding box center [612, 183] width 65 height 25
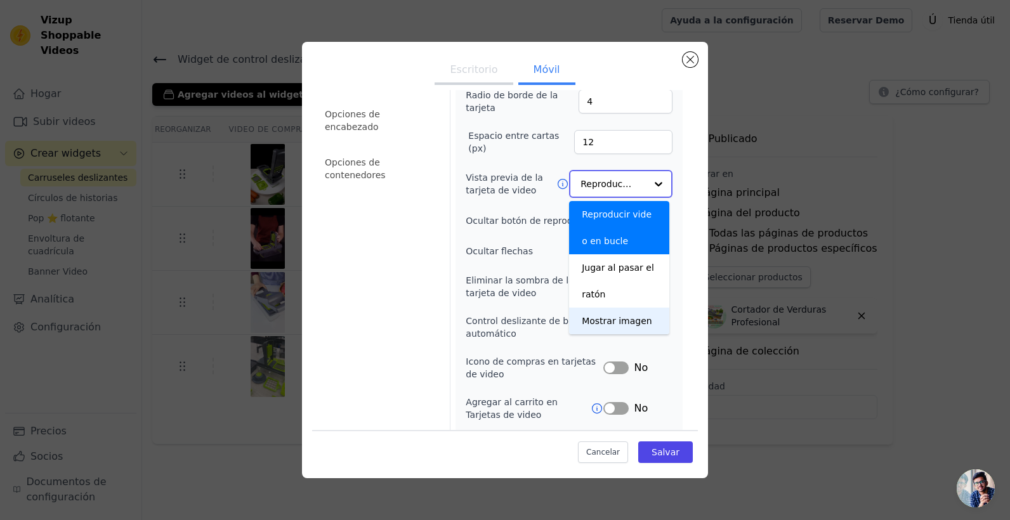
click at [643, 322] on div "Mostrar imagen" at bounding box center [619, 321] width 100 height 27
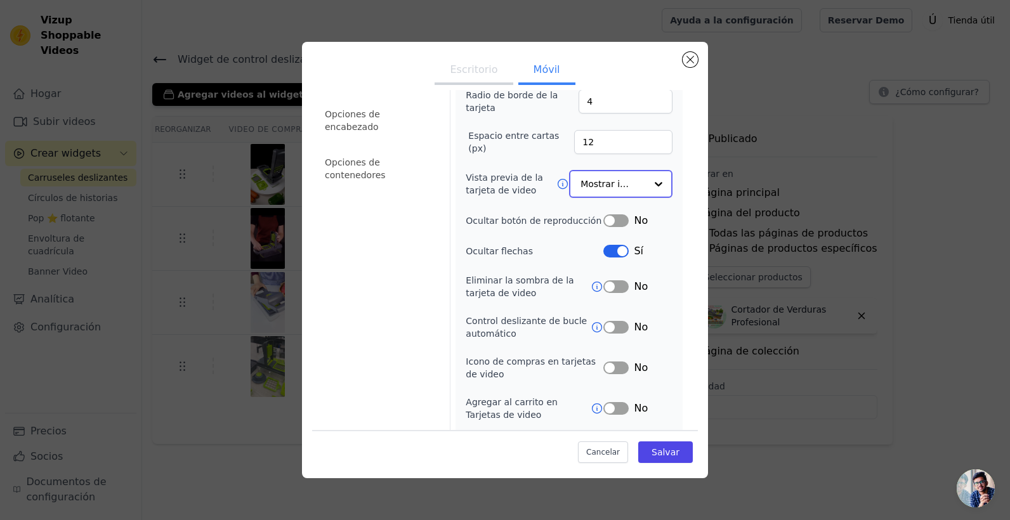
scroll to position [140, 0]
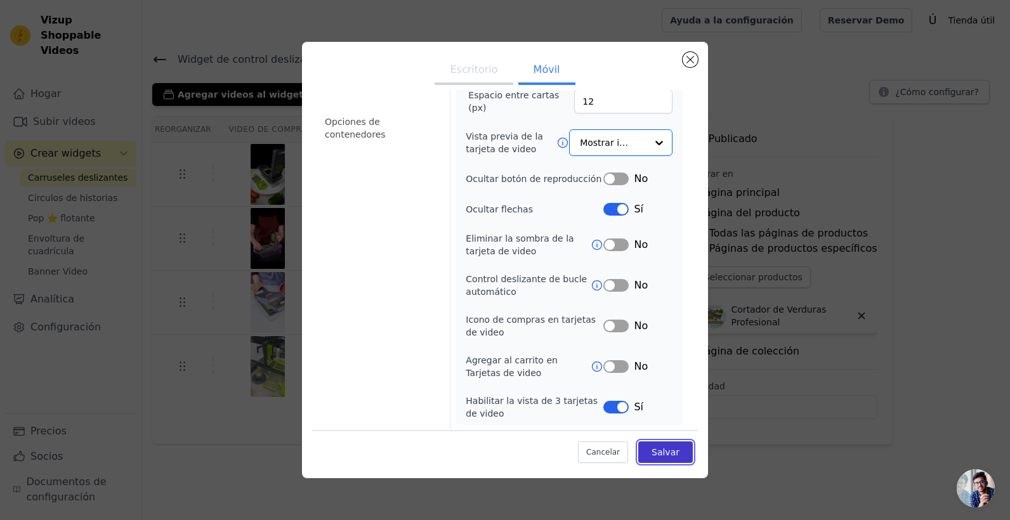
click at [658, 454] on font "Salvar" at bounding box center [665, 452] width 28 height 10
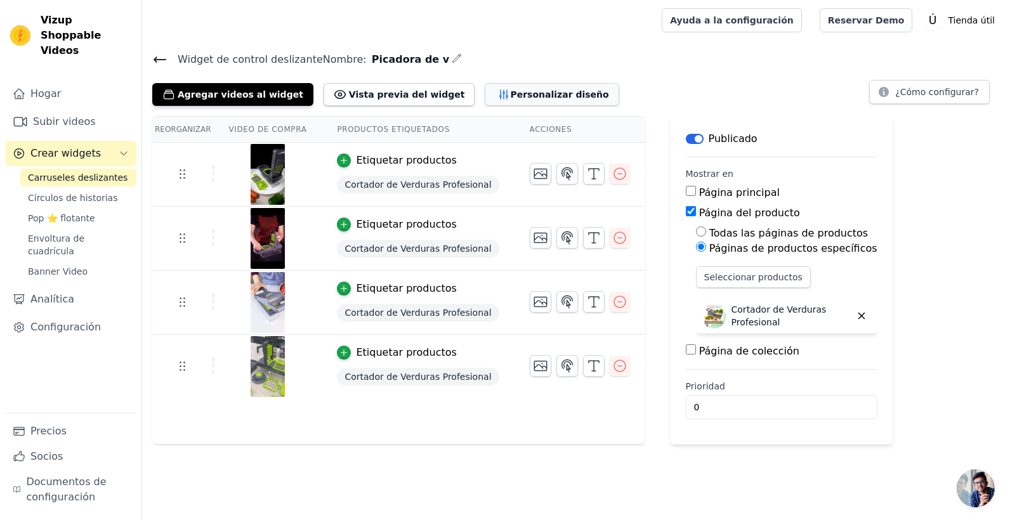
click at [496, 86] on button "Personalizar diseño" at bounding box center [552, 94] width 134 height 23
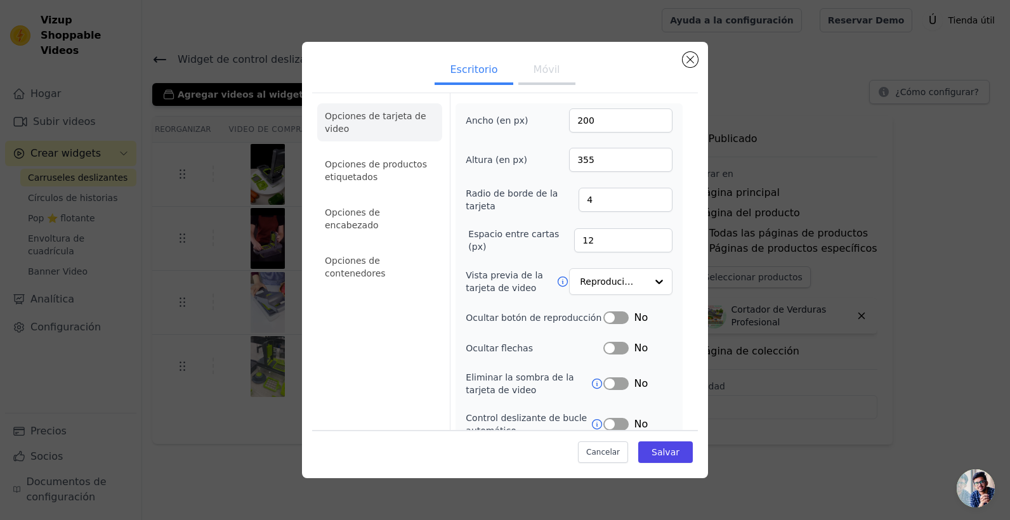
click at [546, 70] on button "Móvil" at bounding box center [546, 71] width 57 height 28
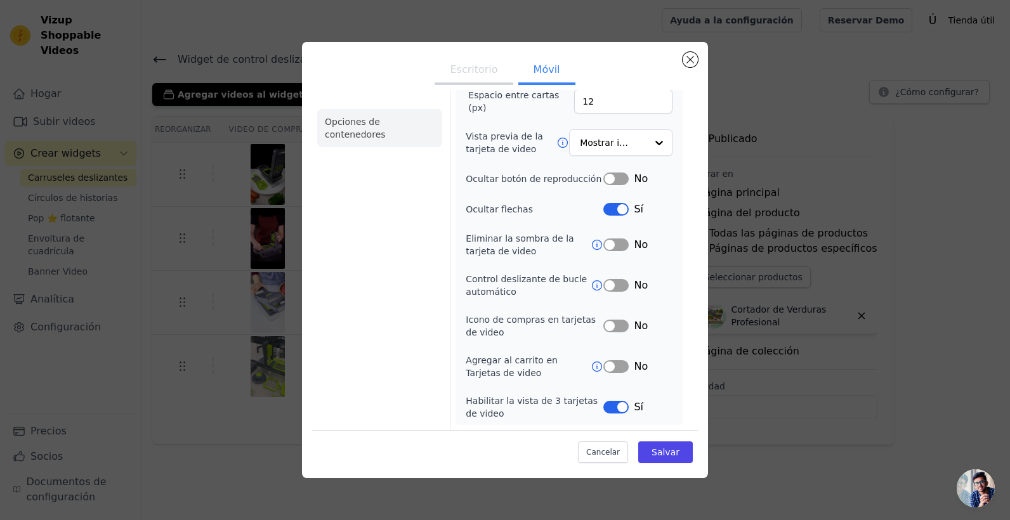
click at [348, 119] on li "Opciones de contenedores" at bounding box center [379, 128] width 125 height 38
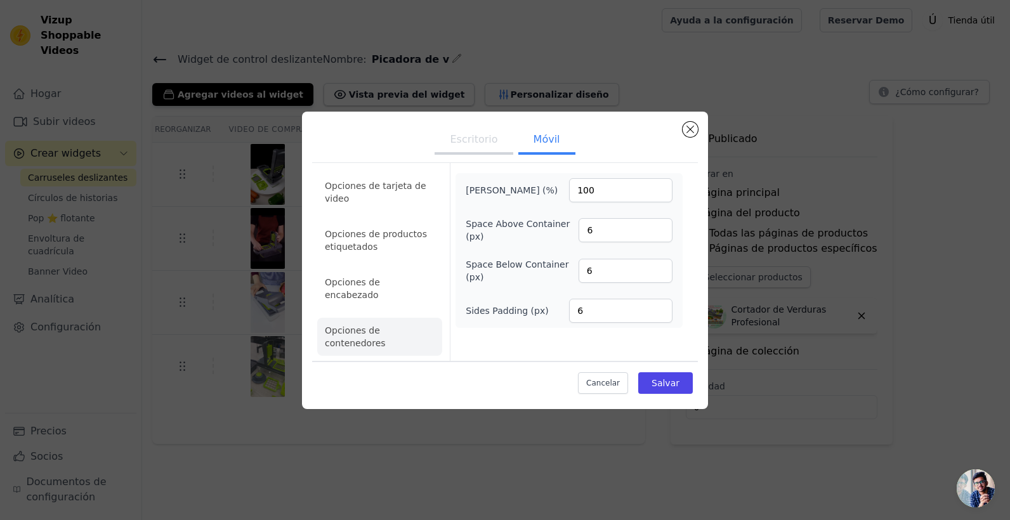
scroll to position [0, 0]
click at [376, 296] on li "Opciones de encabezado" at bounding box center [379, 289] width 125 height 38
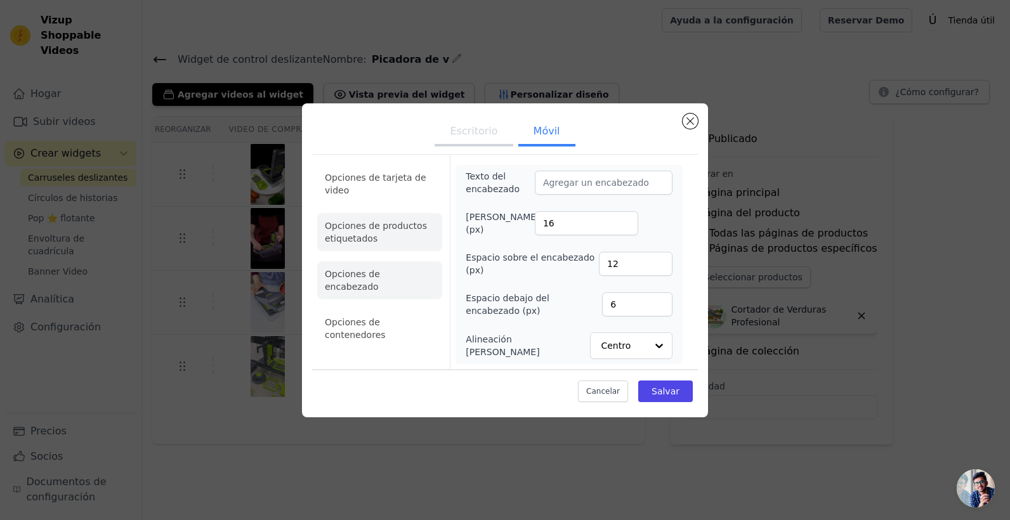
click at [412, 238] on li "Opciones de productos etiquetados" at bounding box center [379, 232] width 125 height 38
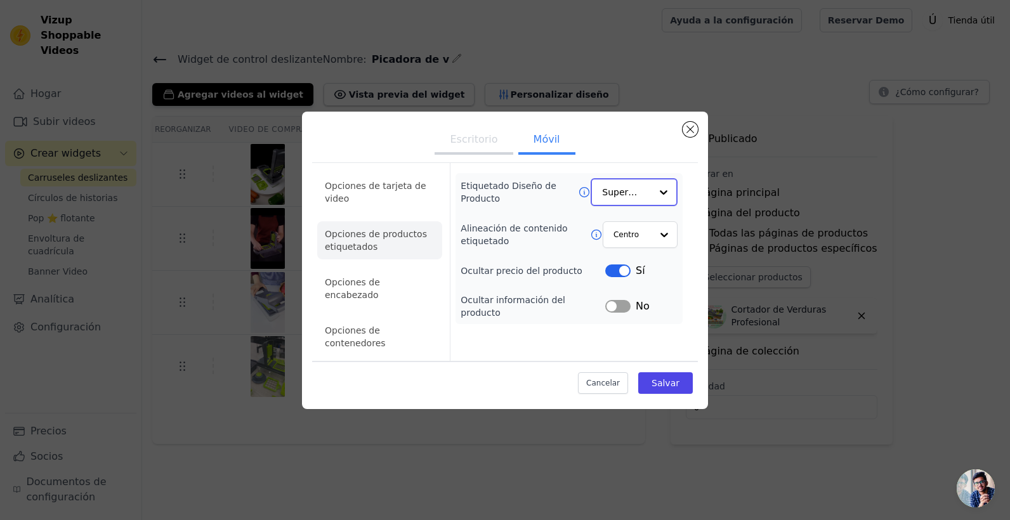
click at [646, 205] on input "Etiquetado Diseño de Producto" at bounding box center [626, 192] width 49 height 25
click at [616, 260] on div "Superponer" at bounding box center [634, 249] width 87 height 27
click at [625, 311] on button "Etiqueta" at bounding box center [617, 305] width 25 height 13
click at [669, 378] on font "Salvar" at bounding box center [665, 383] width 28 height 10
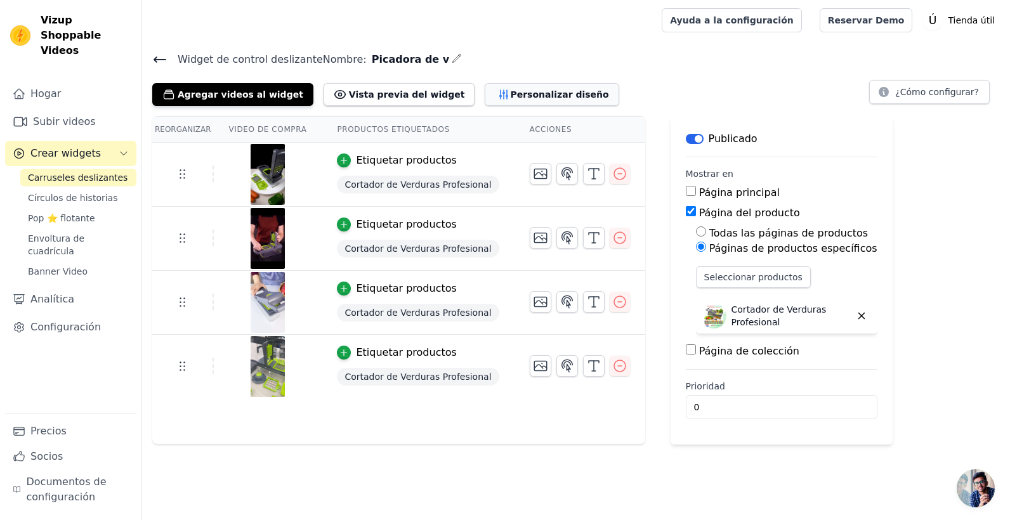
click at [510, 93] on font "Personalizar diseño" at bounding box center [559, 94] width 98 height 13
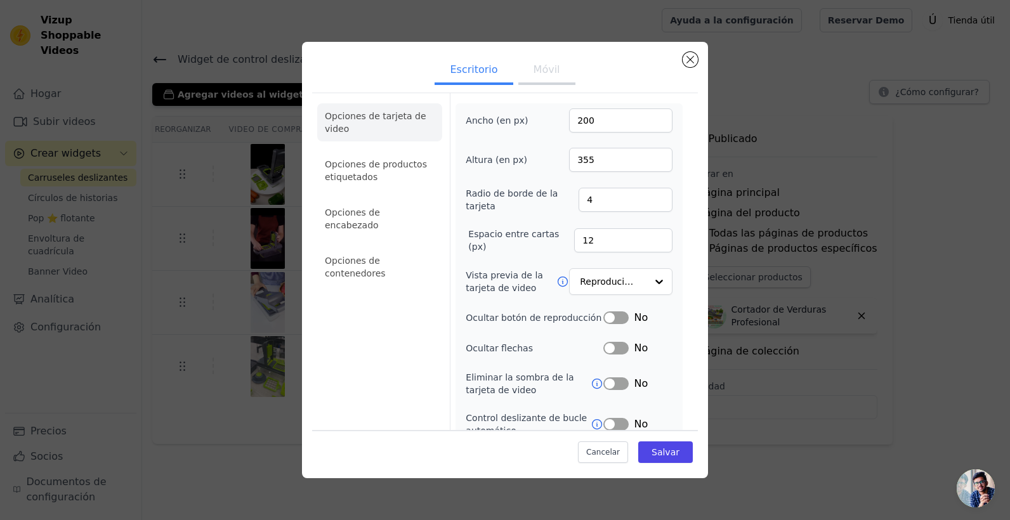
click at [537, 80] on button "Móvil" at bounding box center [546, 71] width 57 height 28
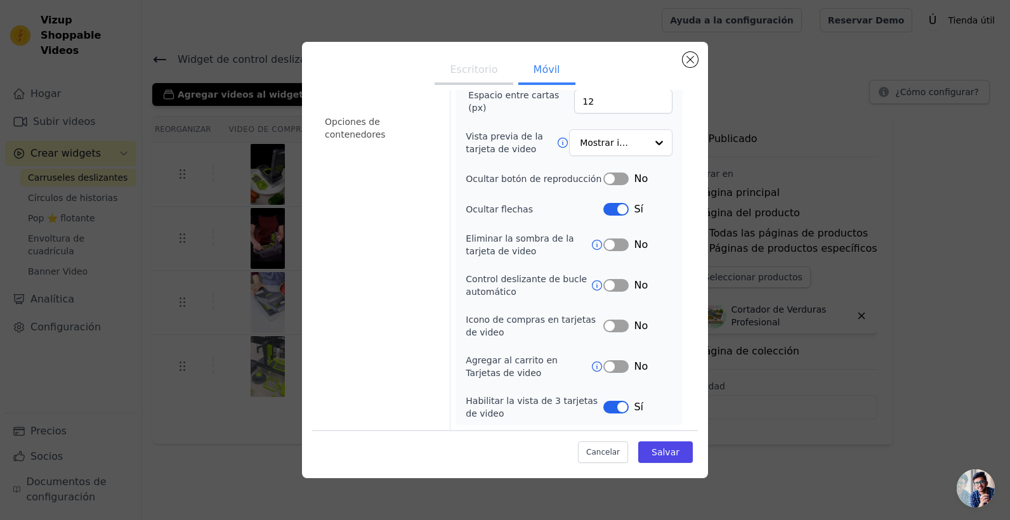
click at [613, 400] on div "Sí" at bounding box center [637, 407] width 69 height 15
click at [617, 410] on button "Etiqueta" at bounding box center [615, 407] width 25 height 13
click at [663, 448] on font "Salvar" at bounding box center [665, 452] width 28 height 10
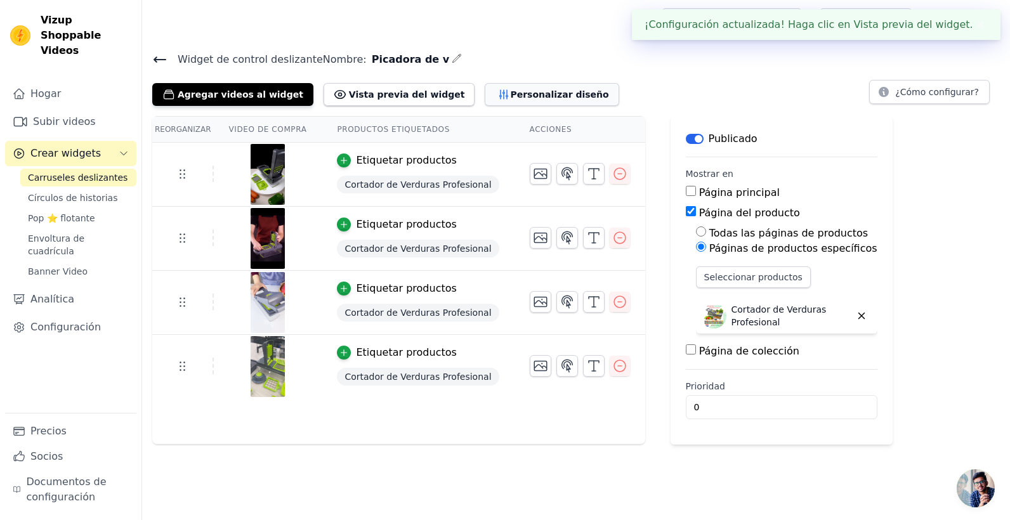
click at [525, 100] on button "Personalizar diseño" at bounding box center [552, 94] width 134 height 23
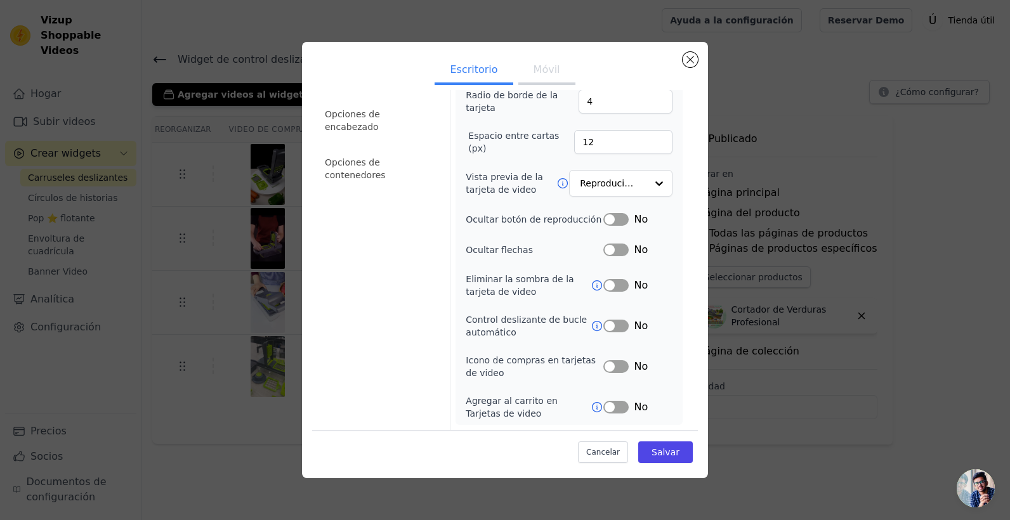
scroll to position [0, 0]
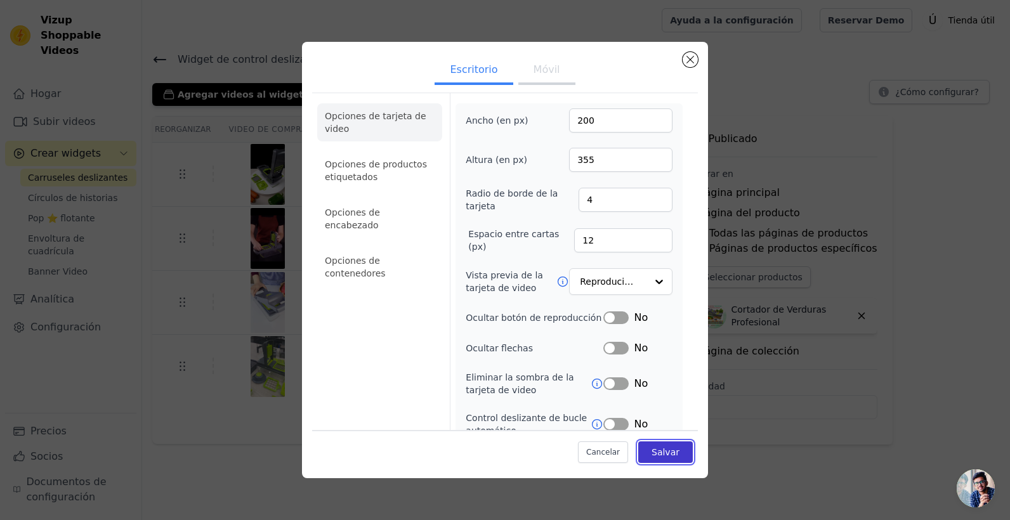
click at [657, 457] on font "Salvar" at bounding box center [665, 452] width 28 height 10
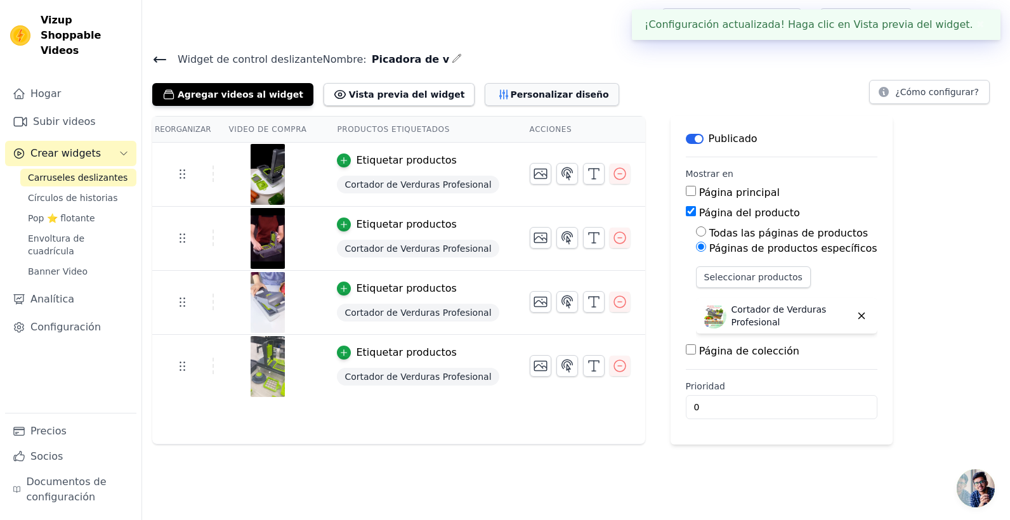
click at [530, 100] on button "Personalizar diseño" at bounding box center [552, 94] width 134 height 23
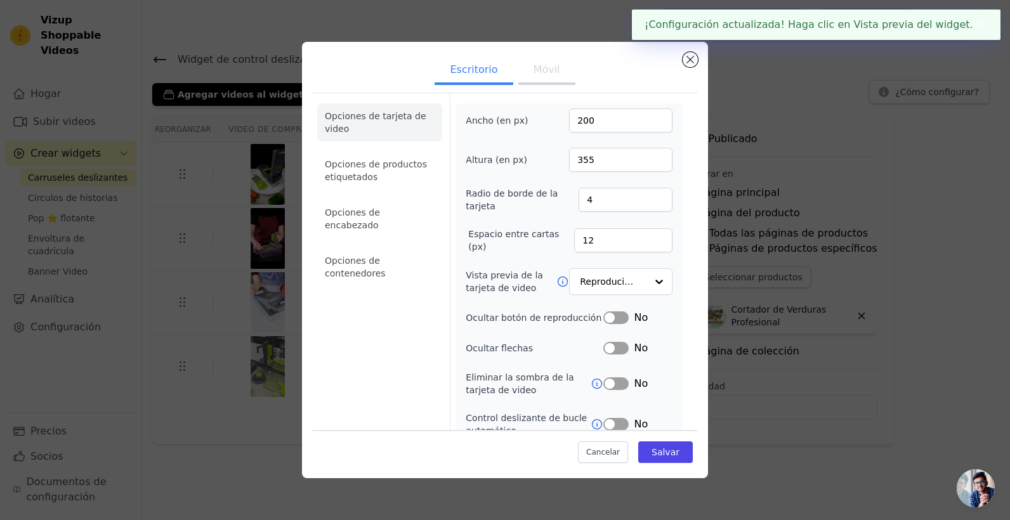
click at [543, 57] on button "Móvil" at bounding box center [546, 71] width 57 height 28
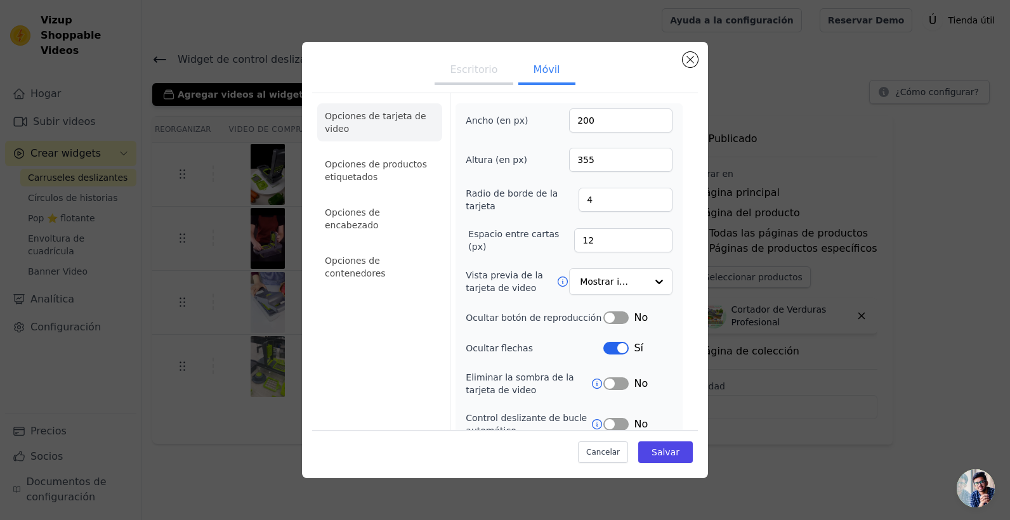
click at [489, 67] on button "Escritorio" at bounding box center [474, 71] width 78 height 28
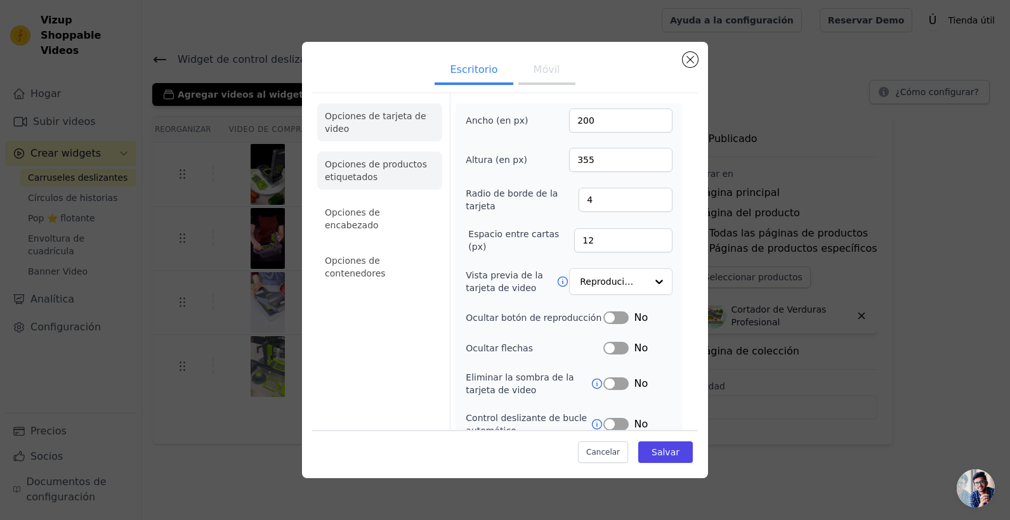
click at [362, 157] on li "Opciones de productos etiquetados" at bounding box center [379, 171] width 125 height 38
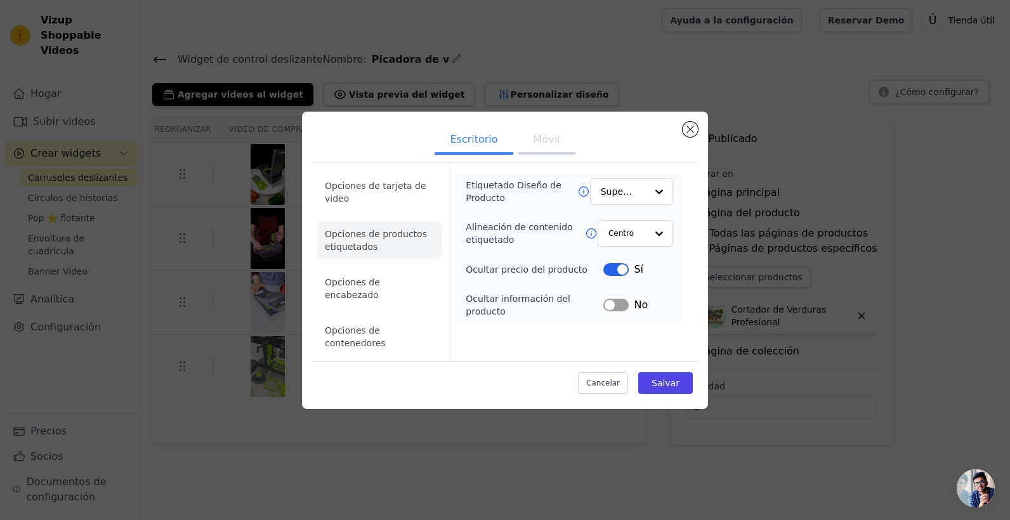
click at [615, 311] on button "Etiqueta" at bounding box center [615, 305] width 25 height 13
click at [662, 378] on font "Salvar" at bounding box center [665, 383] width 28 height 10
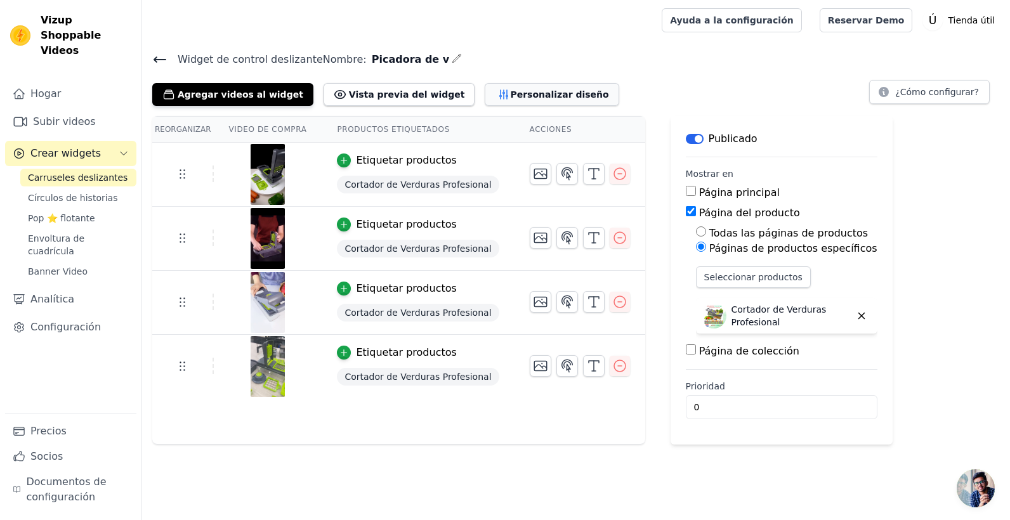
click at [514, 94] on font "Personalizar diseño" at bounding box center [559, 94] width 98 height 13
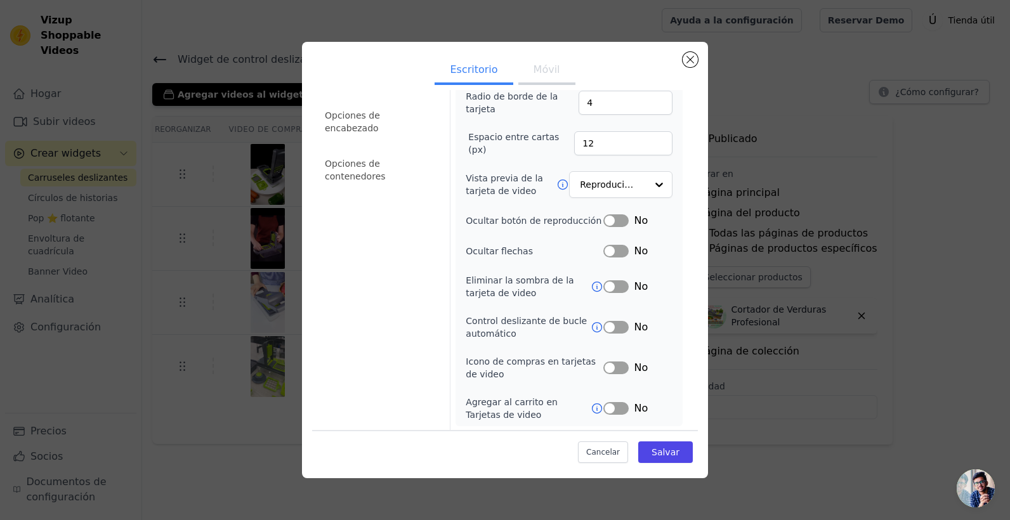
scroll to position [98, 0]
click at [537, 56] on ul "Escritorio Móvil" at bounding box center [505, 71] width 386 height 38
click at [537, 74] on button "Móvil" at bounding box center [546, 71] width 57 height 28
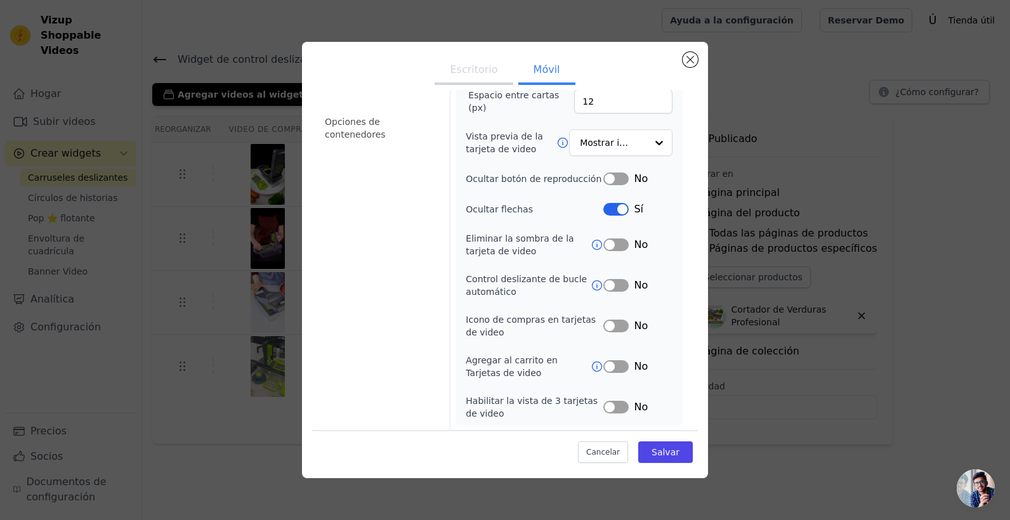
scroll to position [0, 0]
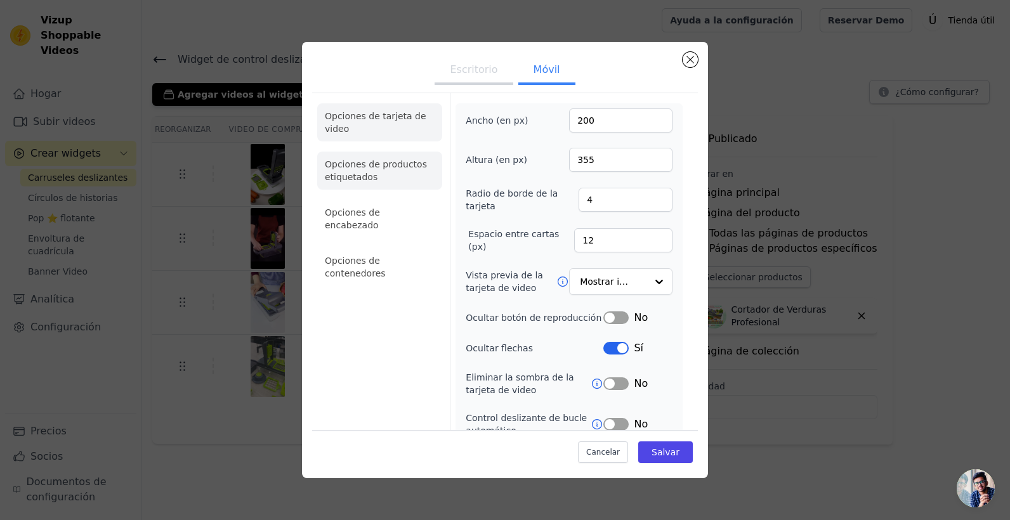
click at [366, 183] on li "Opciones de productos etiquetados" at bounding box center [379, 171] width 125 height 38
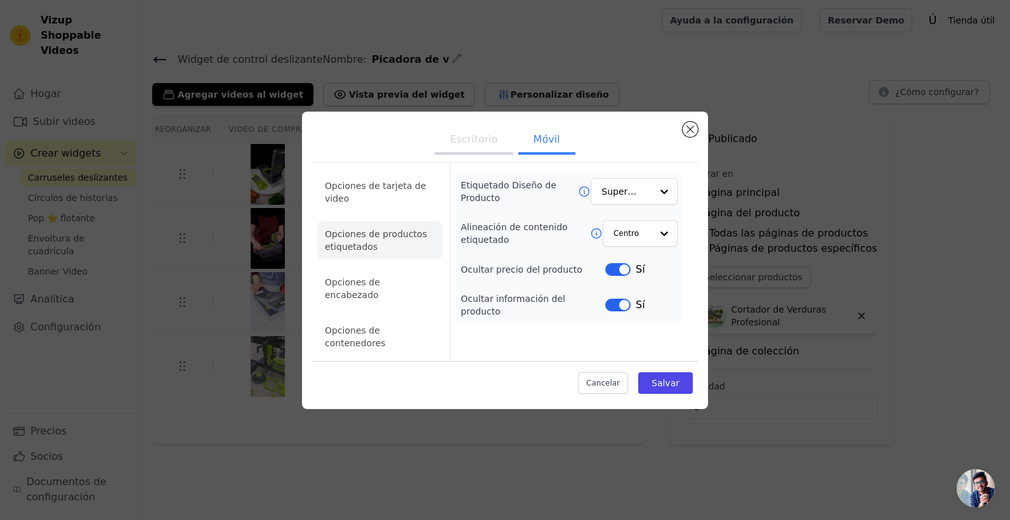
click at [403, 294] on li "Opciones de encabezado" at bounding box center [379, 289] width 125 height 38
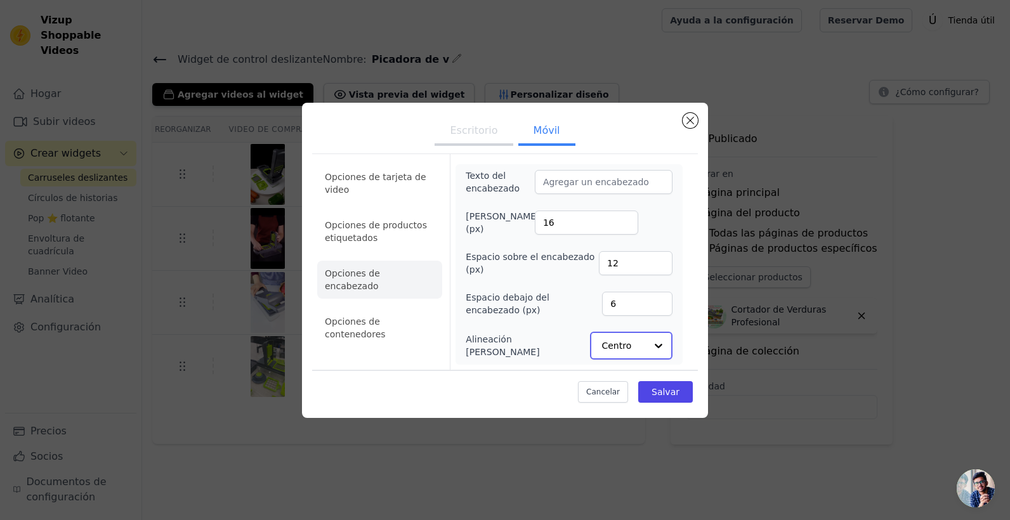
click at [629, 350] on input "Alineación [PERSON_NAME]" at bounding box center [623, 345] width 44 height 25
click at [631, 343] on input "Alineación [PERSON_NAME]" at bounding box center [623, 345] width 44 height 25
click at [616, 343] on input "Alineación [PERSON_NAME]" at bounding box center [623, 345] width 44 height 25
click at [630, 306] on div "Izquierda" at bounding box center [629, 315] width 79 height 27
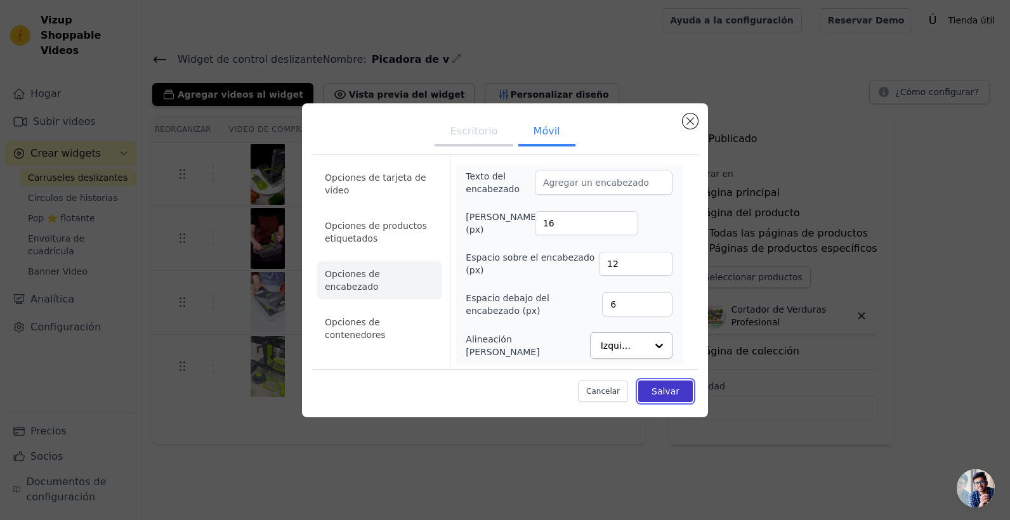
click at [660, 390] on font "Salvar" at bounding box center [665, 391] width 28 height 10
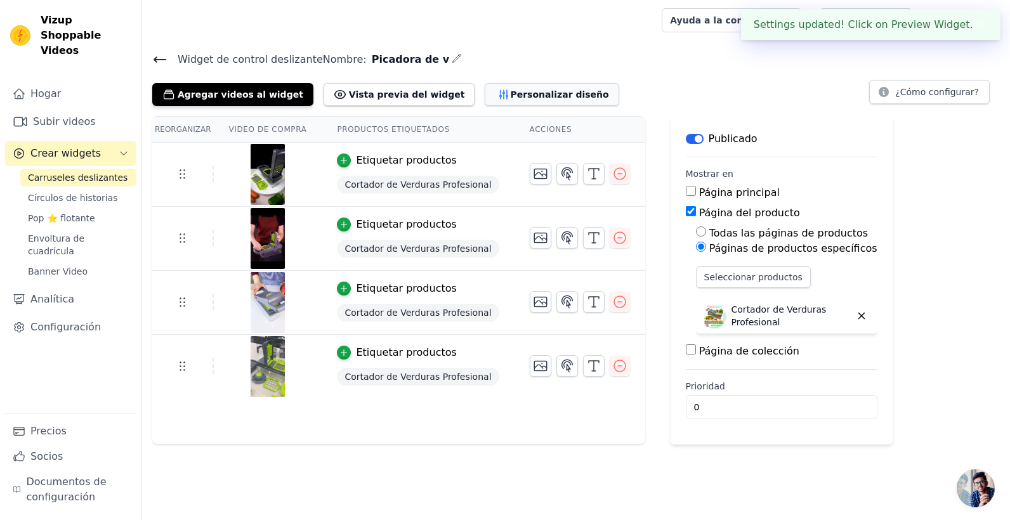
click at [510, 90] on font "Personalizar diseño" at bounding box center [559, 94] width 98 height 13
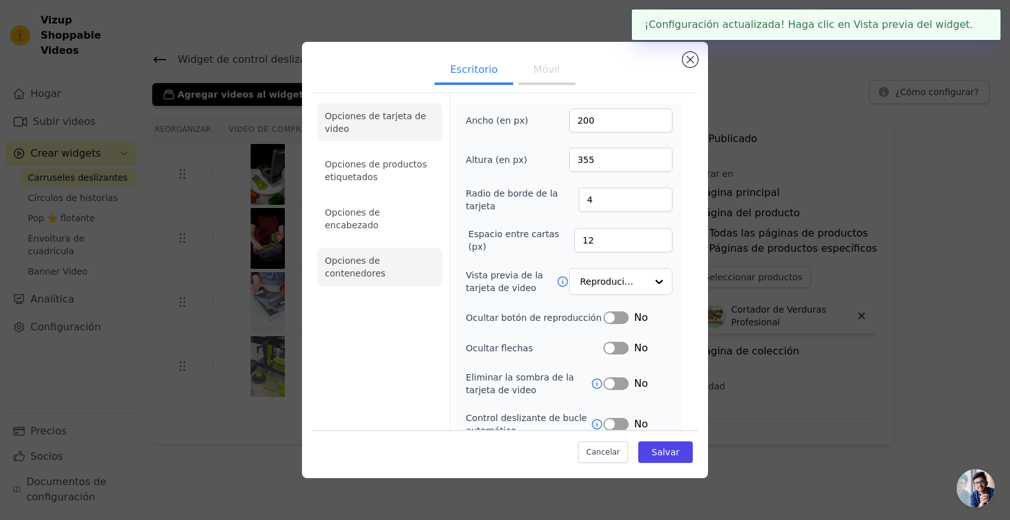
click at [354, 248] on li "Opciones de contenedores" at bounding box center [379, 267] width 125 height 38
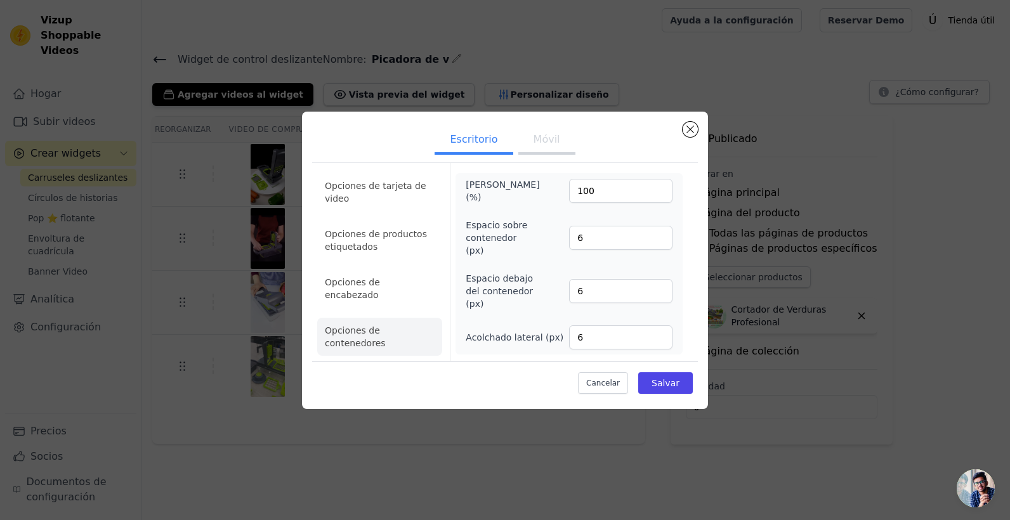
click at [528, 155] on button "Móvil" at bounding box center [546, 141] width 57 height 28
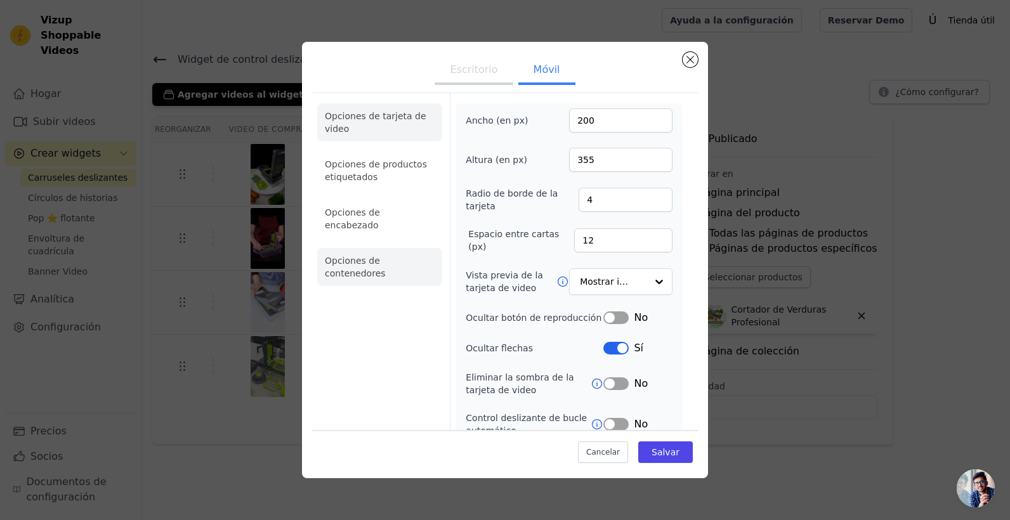
click at [377, 249] on li "Opciones de contenedores" at bounding box center [379, 267] width 125 height 38
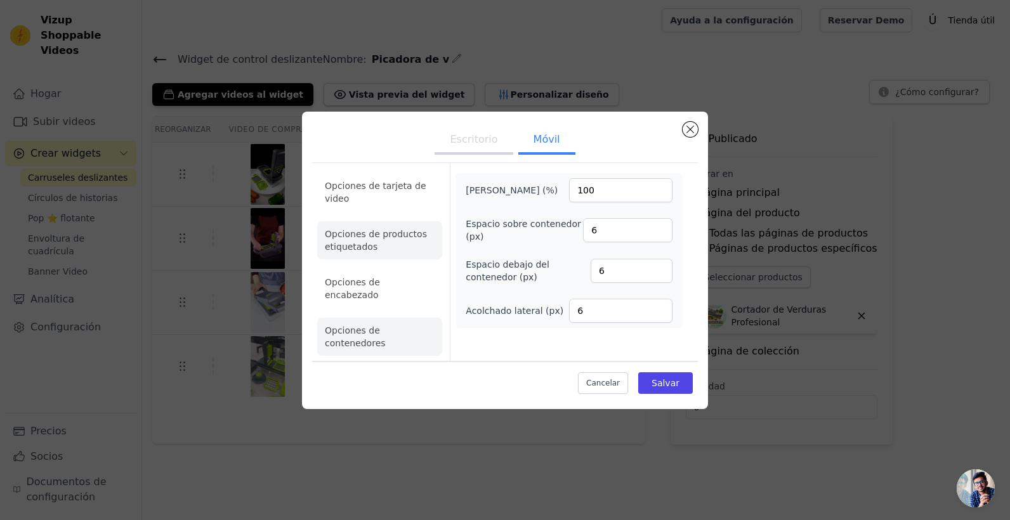
click at [351, 259] on li "Opciones de productos etiquetados" at bounding box center [379, 240] width 125 height 38
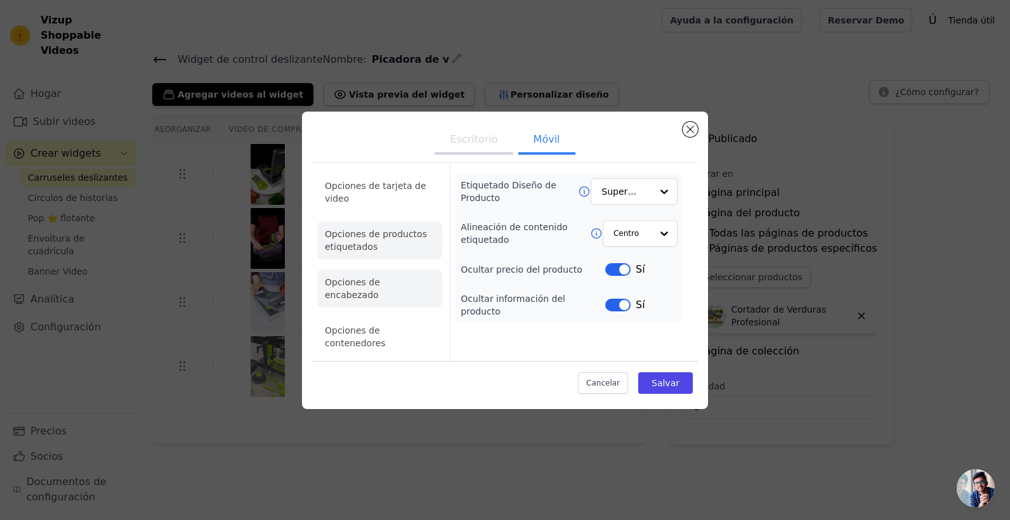
click at [355, 290] on li "Opciones de encabezado" at bounding box center [379, 289] width 125 height 38
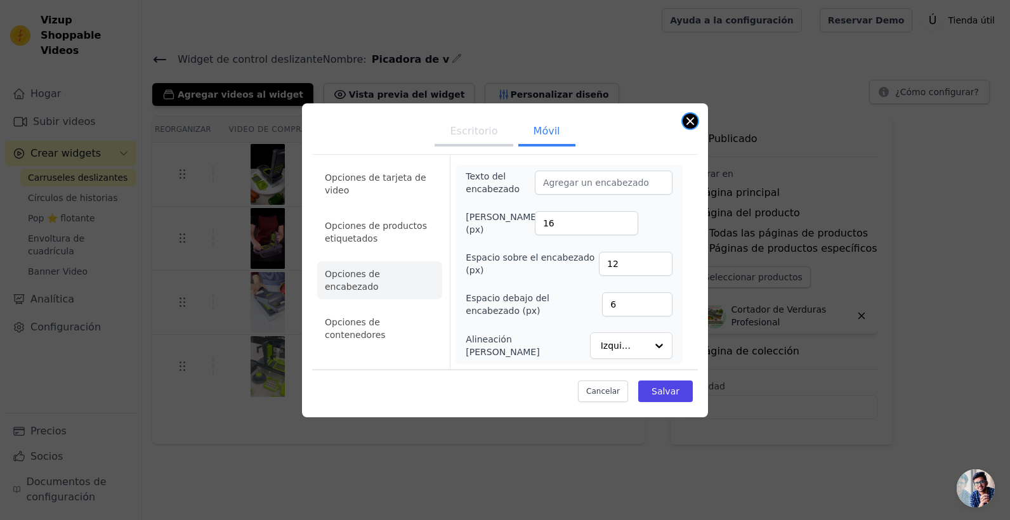
click at [689, 128] on button "Cerrar modal" at bounding box center [690, 121] width 15 height 15
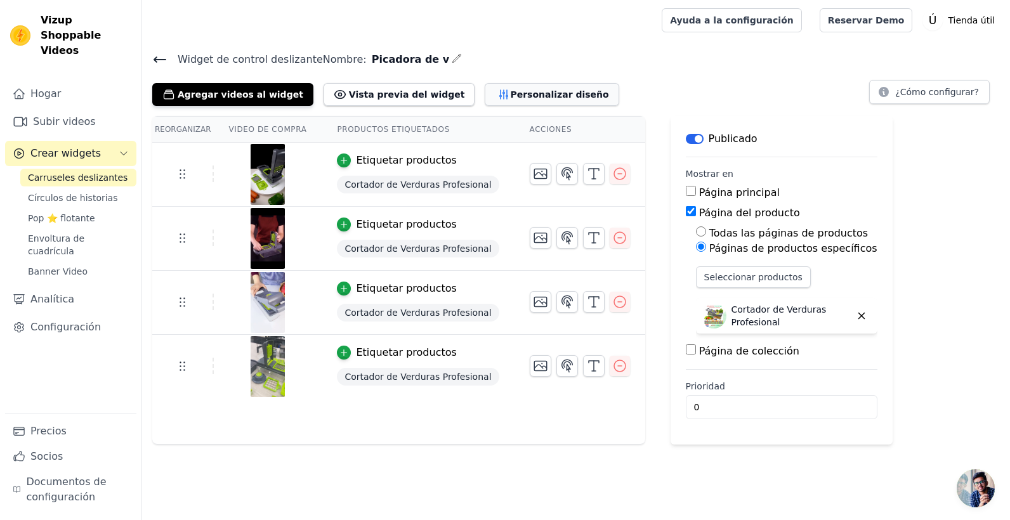
click at [510, 90] on font "Personalizar diseño" at bounding box center [559, 94] width 98 height 13
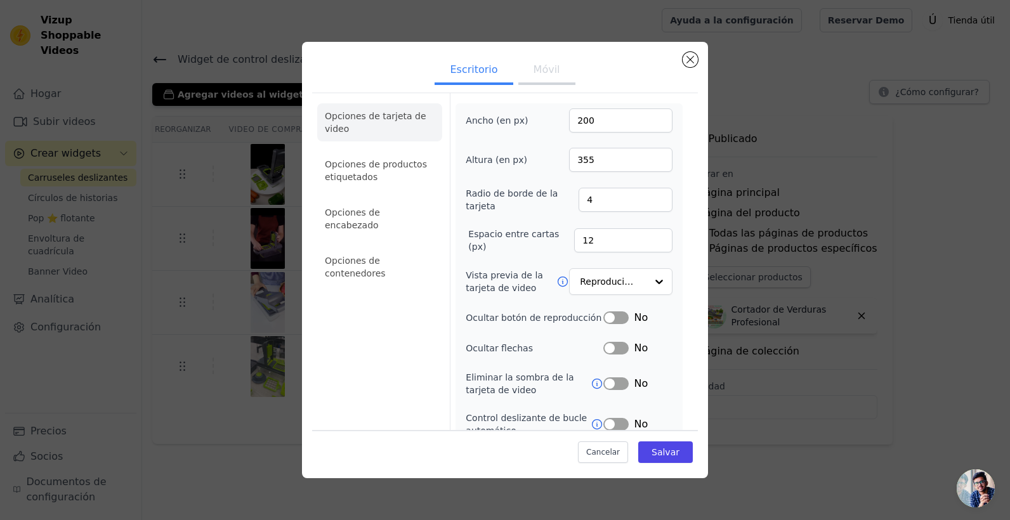
click at [610, 315] on button "Etiqueta" at bounding box center [615, 317] width 25 height 13
click at [657, 458] on button "Salvar" at bounding box center [665, 453] width 55 height 22
